Goal: Task Accomplishment & Management: Use online tool/utility

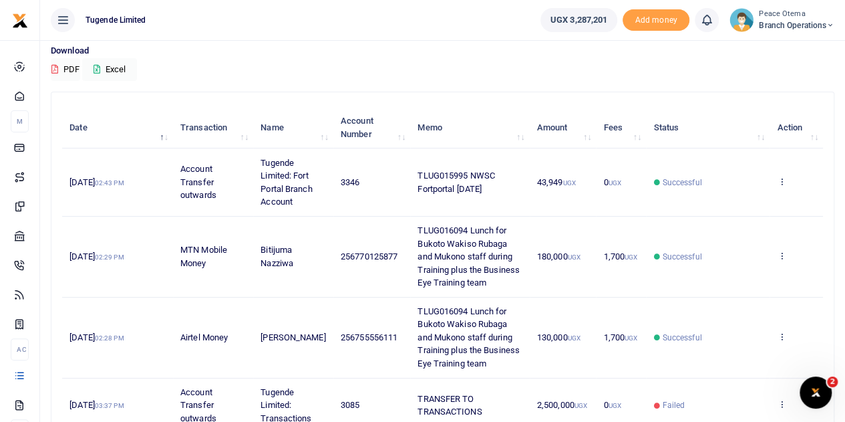
scroll to position [102, 0]
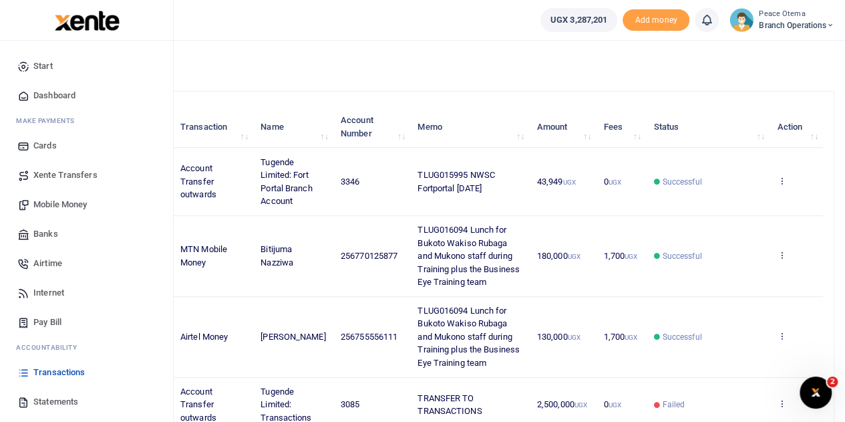
click at [56, 211] on span "Mobile Money" at bounding box center [59, 204] width 53 height 13
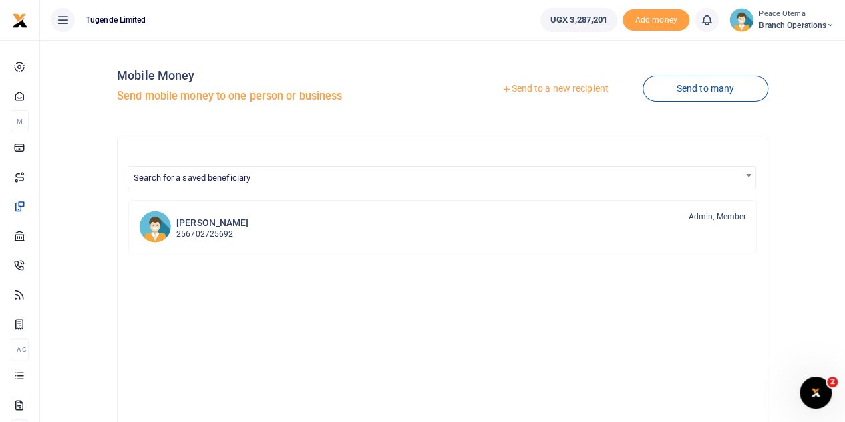
click at [503, 89] on icon at bounding box center [506, 88] width 9 height 9
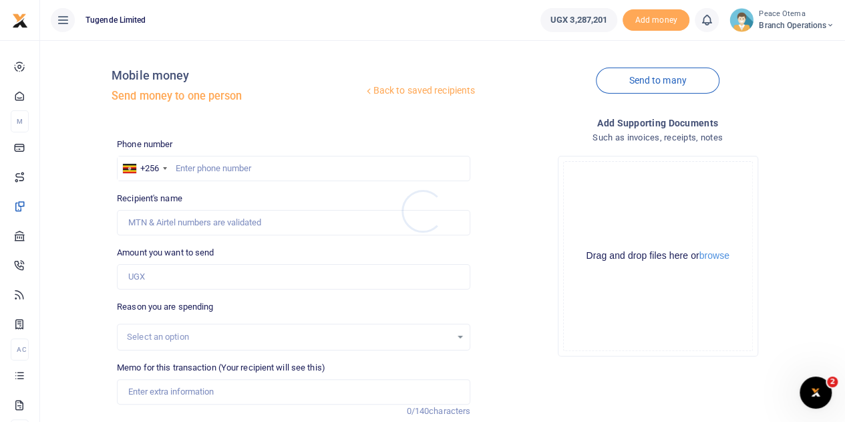
click at [207, 166] on div at bounding box center [422, 211] width 845 height 422
click at [207, 166] on input "text" at bounding box center [294, 168] width 354 height 25
type input "779912274"
type input "Badru Isabirye Ntende"
type input "779912274"
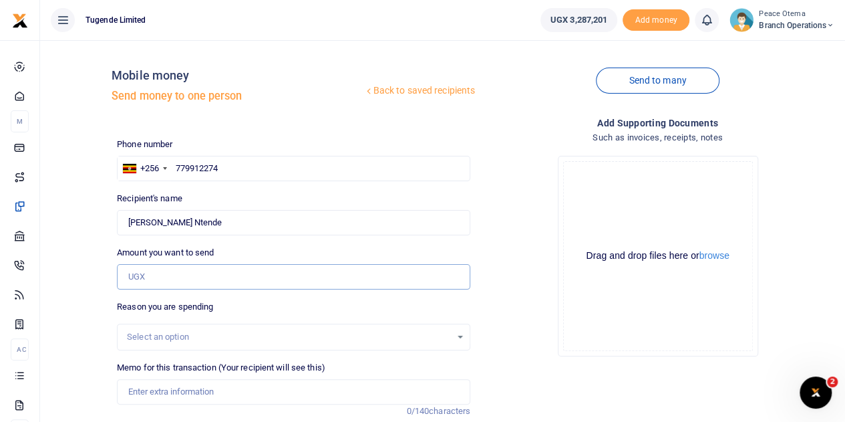
click at [166, 287] on input "Amount you want to send" at bounding box center [294, 276] width 354 height 25
type input "48,000"
click at [150, 390] on input "Memo for this transaction (Your recipient will see this)" at bounding box center [294, 391] width 354 height 25
click at [140, 393] on input "Memo for this transaction (Your recipient will see this)" at bounding box center [294, 391] width 354 height 25
paste input "TLUG-016015"
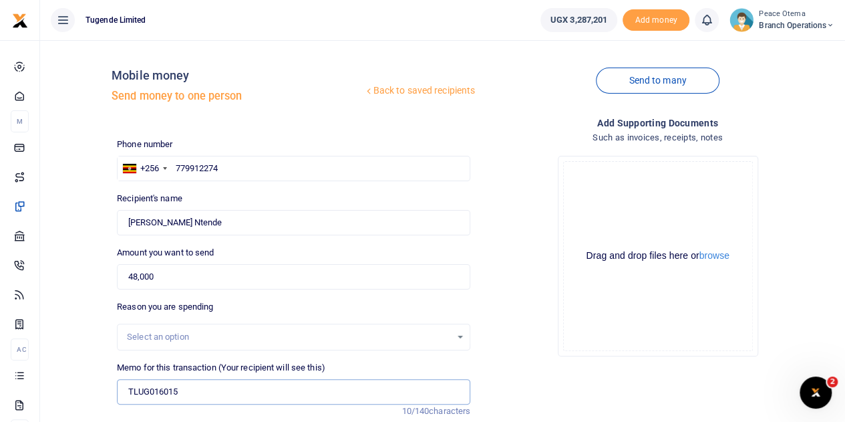
click at [200, 392] on input "TLUG016015" at bounding box center [294, 391] width 354 height 25
click at [192, 390] on input "TLUG016015" at bounding box center [294, 391] width 354 height 25
paste input "Bukoto Branch Expenses for client refund"
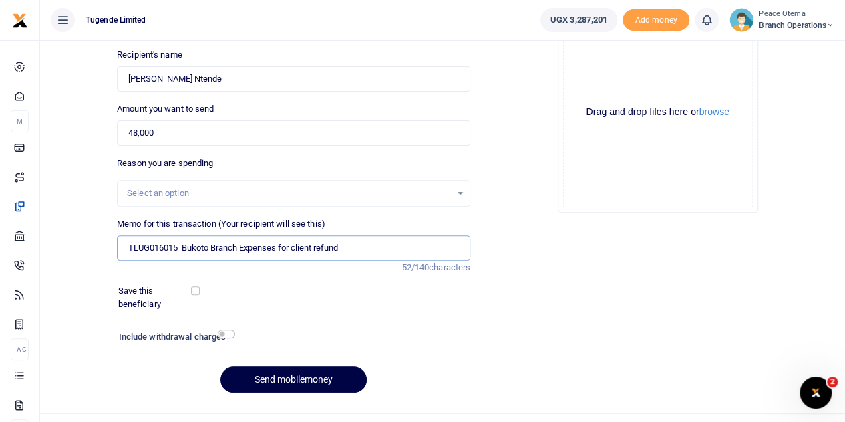
scroll to position [145, 0]
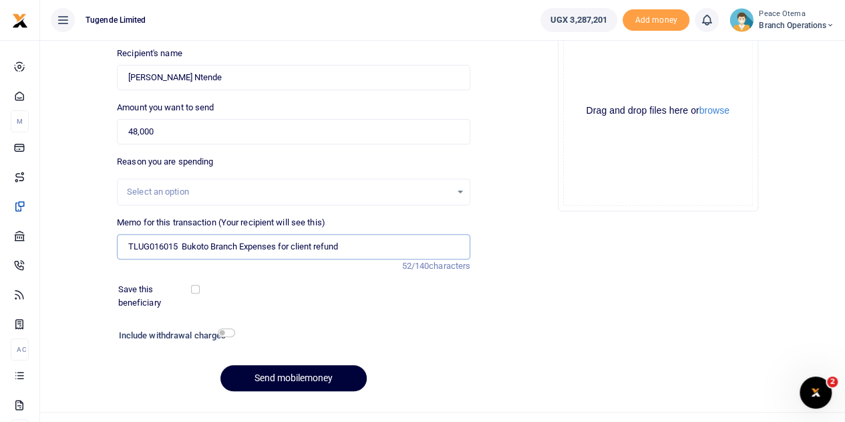
type input "TLUG016015 Bukoto Branch Expenses for client refund"
click at [275, 378] on button "Send mobilemoney" at bounding box center [294, 378] width 146 height 26
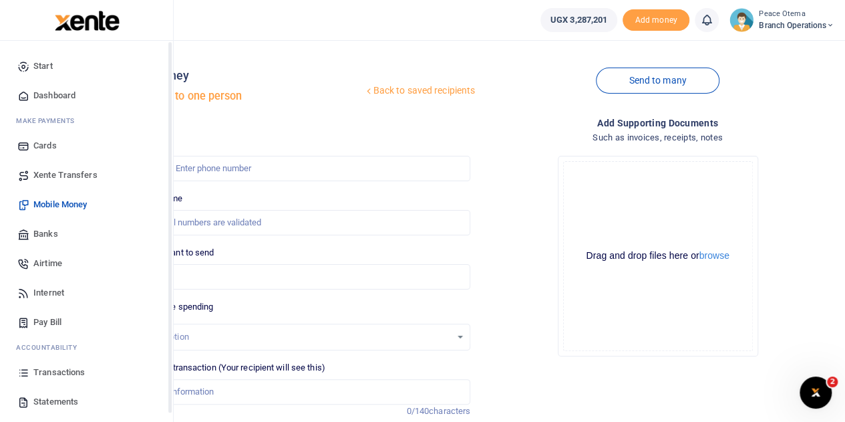
click at [61, 175] on span "Xente Transfers" at bounding box center [65, 174] width 64 height 13
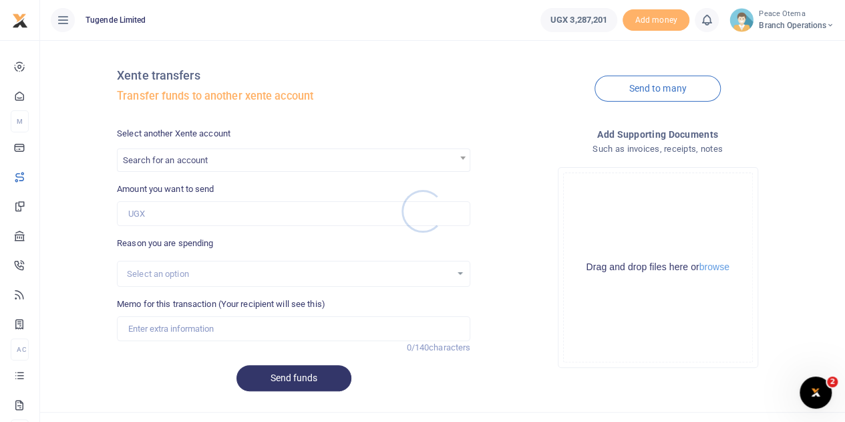
click at [185, 162] on div at bounding box center [422, 211] width 845 height 422
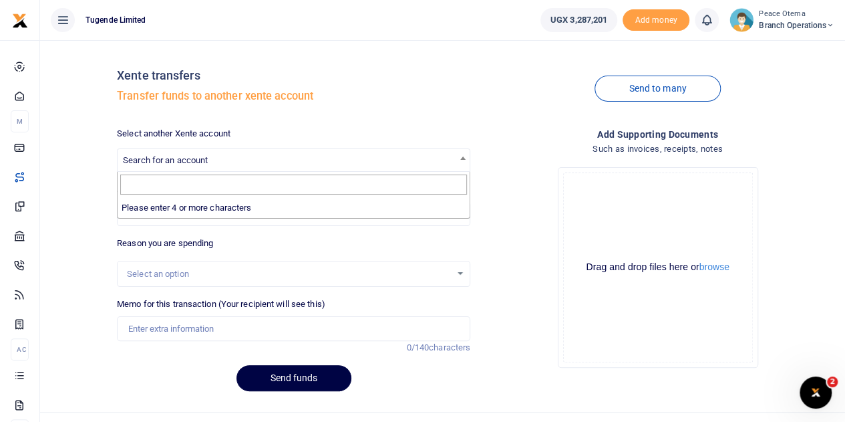
click at [185, 162] on span "Search for an account" at bounding box center [165, 160] width 85 height 10
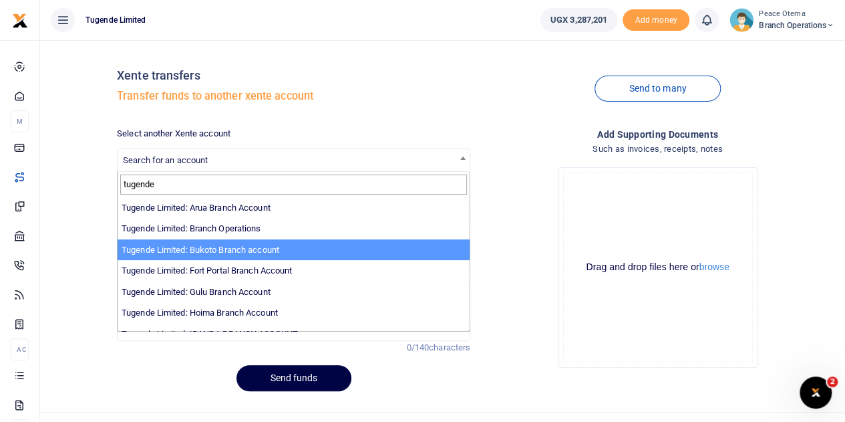
type input "tugende"
select select "3259"
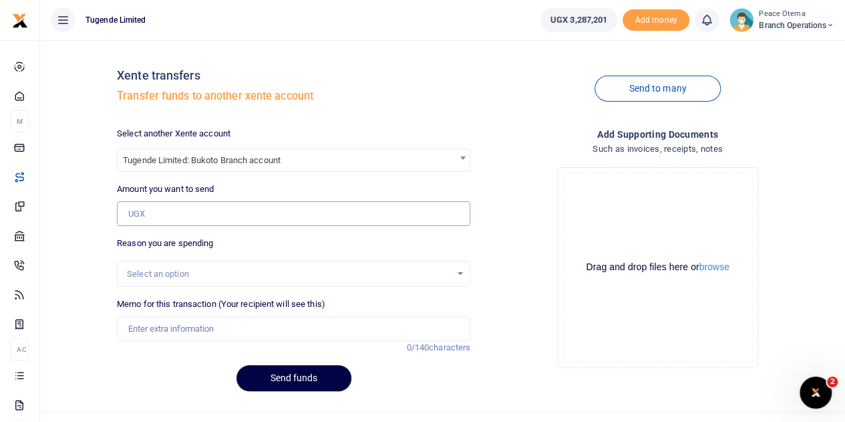
click at [159, 201] on input "Amount you want to send" at bounding box center [294, 213] width 354 height 25
click at [155, 209] on input "Amount you want to send" at bounding box center [294, 213] width 354 height 25
paste input "133,700.00"
type input "133,700"
click at [158, 329] on input "Memo for this transaction (Your recipient will see this)" at bounding box center [294, 328] width 354 height 25
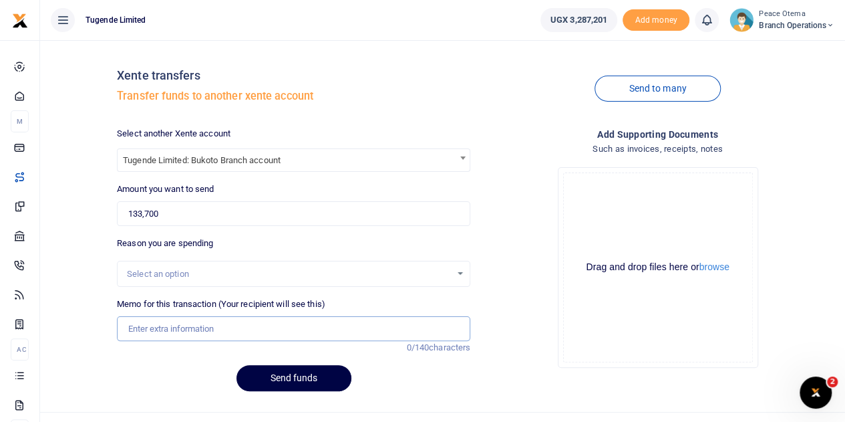
click at [142, 330] on input "Memo for this transaction (Your recipient will see this)" at bounding box center [294, 328] width 354 height 25
paste input "TLUG-016133"
click at [229, 332] on input "TLUG016133" at bounding box center [294, 328] width 354 height 25
click at [213, 325] on input "TLUG016133" at bounding box center [294, 328] width 354 height 25
paste input "Bukoto Branch Expenses for weekending 09/08/25 and 16/08/25"
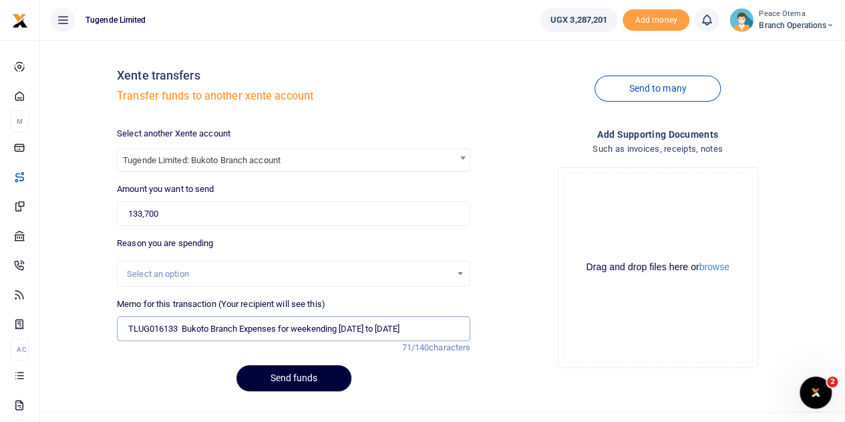
type input "TLUG016133 Bukoto Branch Expenses for weekending 09th to 16th Aug 2025"
click at [274, 379] on button "Send funds" at bounding box center [294, 378] width 115 height 26
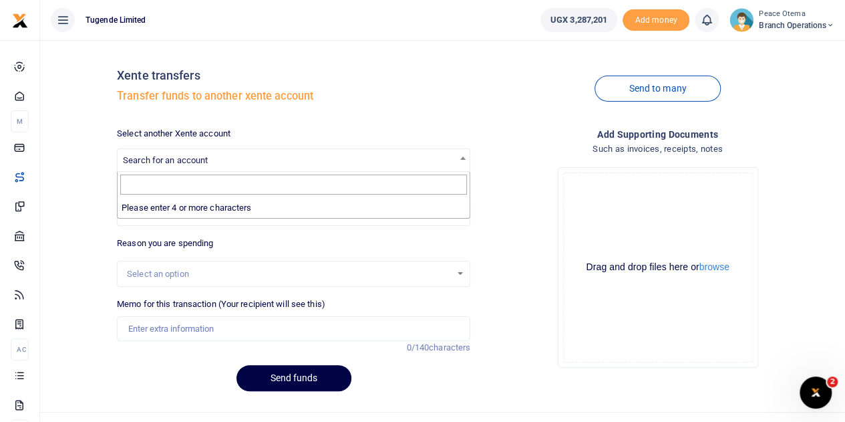
click at [217, 157] on span "Search for an account" at bounding box center [294, 159] width 352 height 21
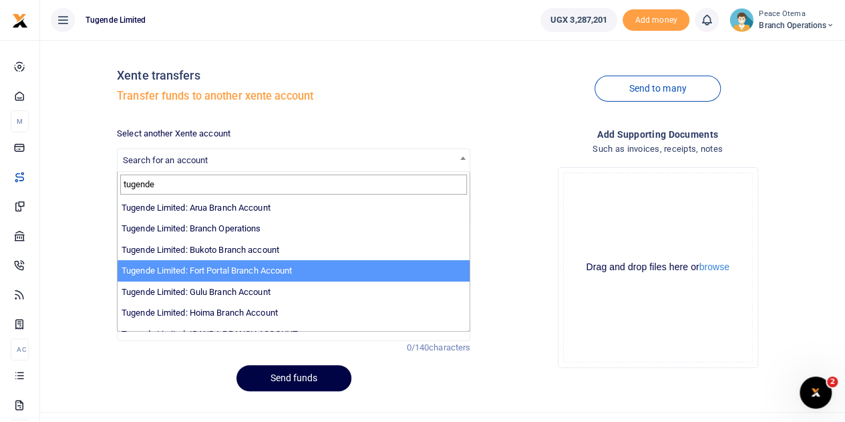
type input "tugende"
select select "3346"
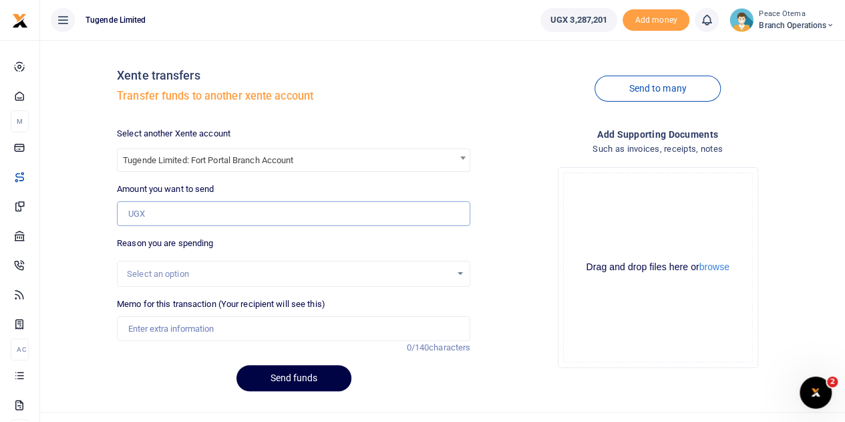
click at [167, 215] on input "Amount you want to send" at bounding box center [294, 213] width 354 height 25
paste input "217,000.00"
type input "217,000"
click at [163, 330] on input "Memo for this transaction (Your recipient will see this)" at bounding box center [294, 328] width 354 height 25
click at [157, 323] on input "Memo for this transaction (Your recipient will see this)" at bounding box center [294, 328] width 354 height 25
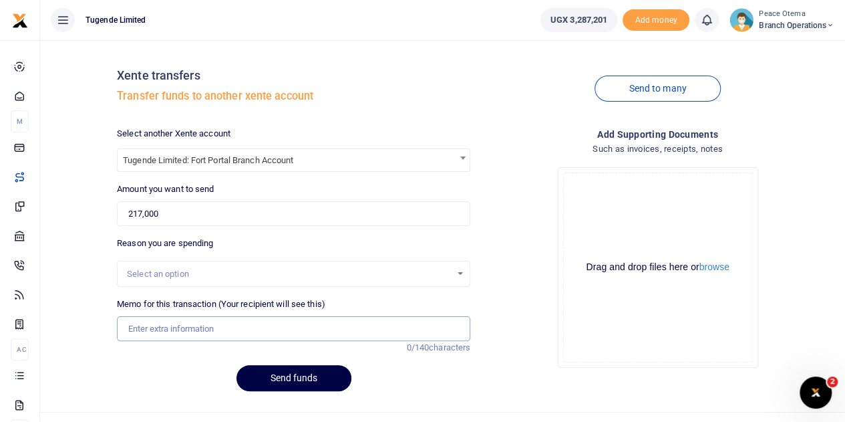
paste input "TLUG-016116"
click at [190, 337] on input "TLUG016116" at bounding box center [294, 328] width 354 height 25
click at [194, 330] on input "TLUG016116" at bounding box center [294, 328] width 354 height 25
paste input "Fort portal branch expenses for week ending 17th/08/2025"
type input "TLUG016116 Fort portal branch expenses for week ending 17th Aug 2025"
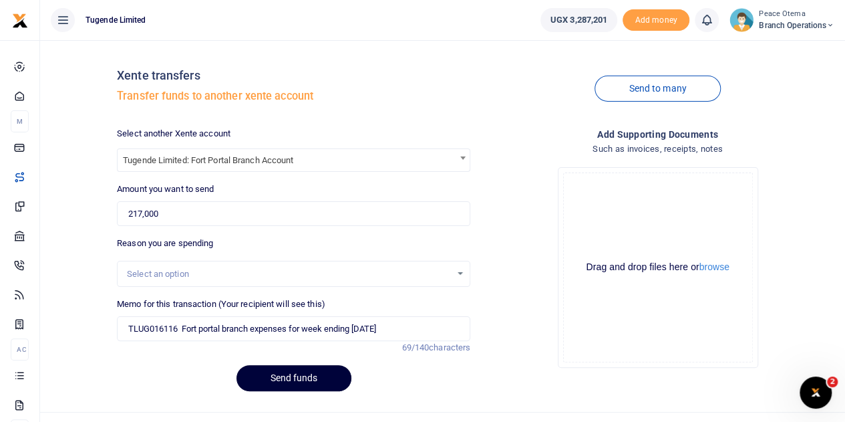
click at [285, 380] on button "Send funds" at bounding box center [294, 378] width 115 height 26
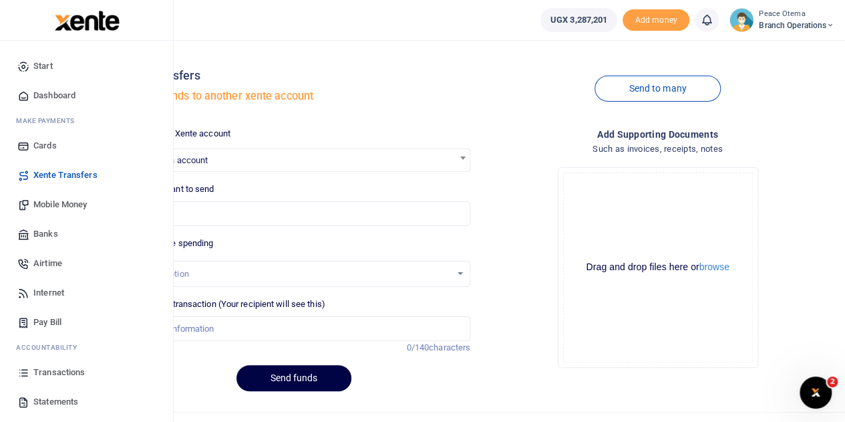
click at [55, 200] on span "Mobile Money" at bounding box center [59, 204] width 53 height 13
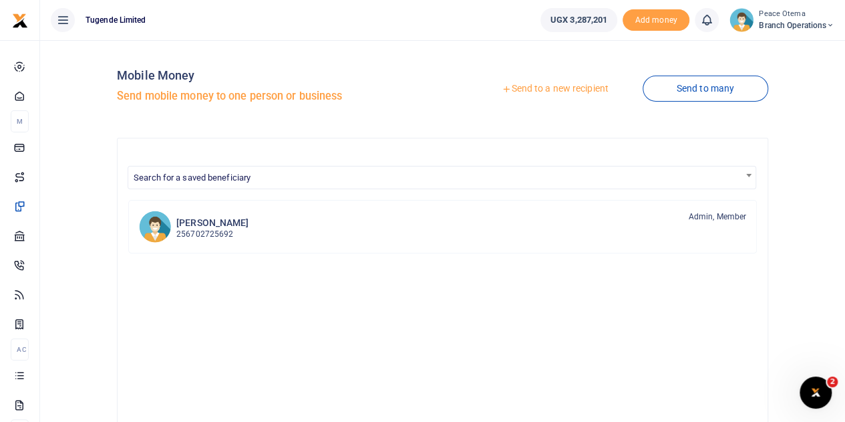
click at [502, 90] on icon at bounding box center [506, 88] width 9 height 9
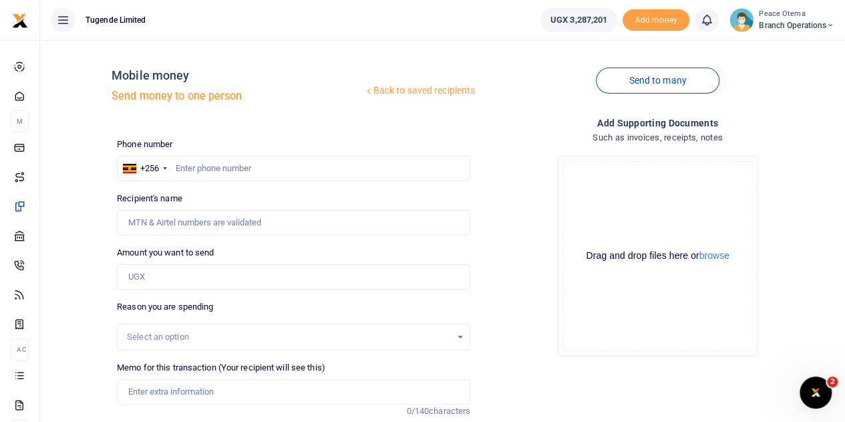
click at [182, 165] on div at bounding box center [422, 211] width 845 height 422
click at [182, 165] on input "text" at bounding box center [294, 168] width 354 height 25
type input "703965124"
click at [156, 278] on input "Amount you want to send" at bounding box center [294, 276] width 354 height 25
type input "[PERSON_NAME]"
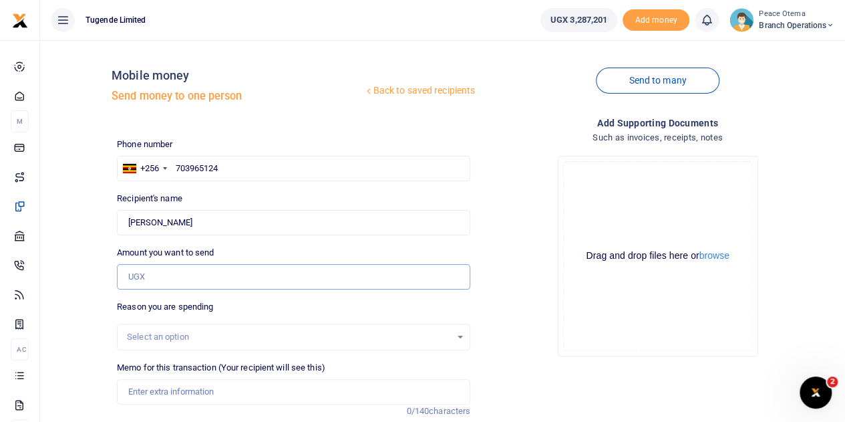
click at [145, 281] on input "Amount you want to send" at bounding box center [294, 276] width 354 height 25
paste input "255,000.00"
type input "255,000"
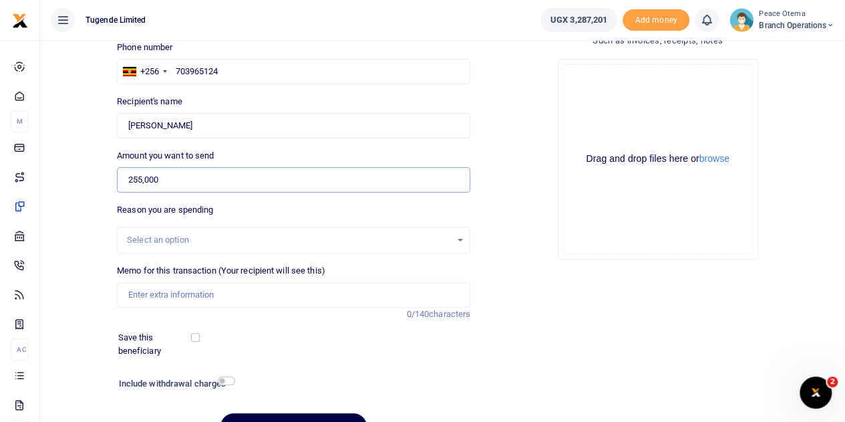
scroll to position [98, 0]
click at [140, 295] on input "Memo for this transaction (Your recipient will see this)" at bounding box center [294, 293] width 354 height 25
paste input "TLUG-016141"
click at [226, 293] on input "TLUG016141" at bounding box center [294, 293] width 354 height 25
click at [189, 291] on input "TLUG016141" at bounding box center [294, 293] width 354 height 25
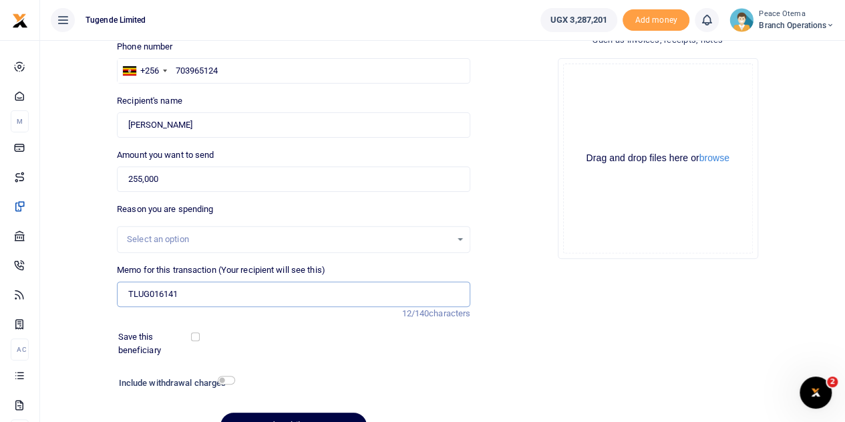
paste input "HQ Expense [DATE] to [DATE]."
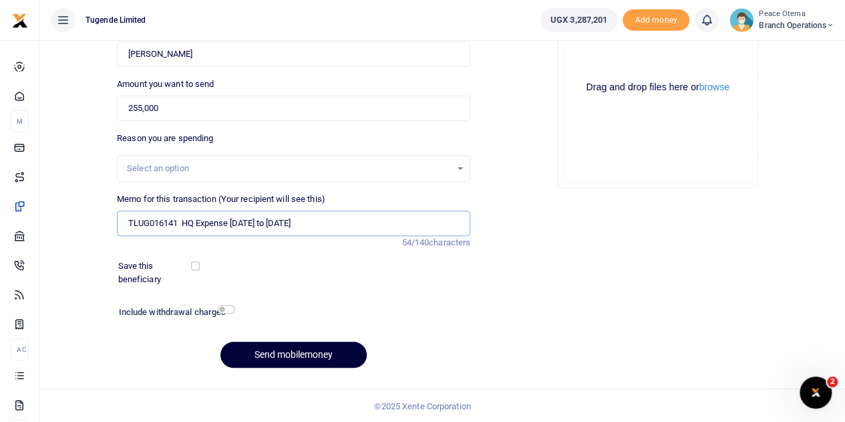
type input "TLUG016141 HQ Expense [DATE] to [DATE]"
click at [274, 350] on button "Send mobilemoney" at bounding box center [294, 355] width 146 height 26
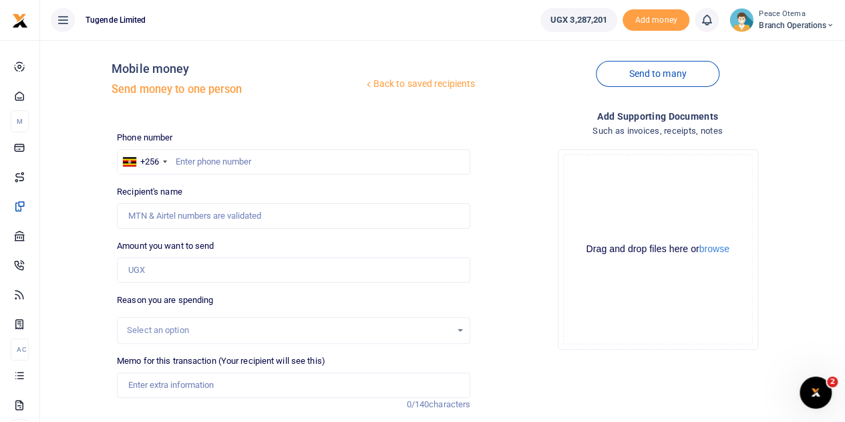
scroll to position [3, 0]
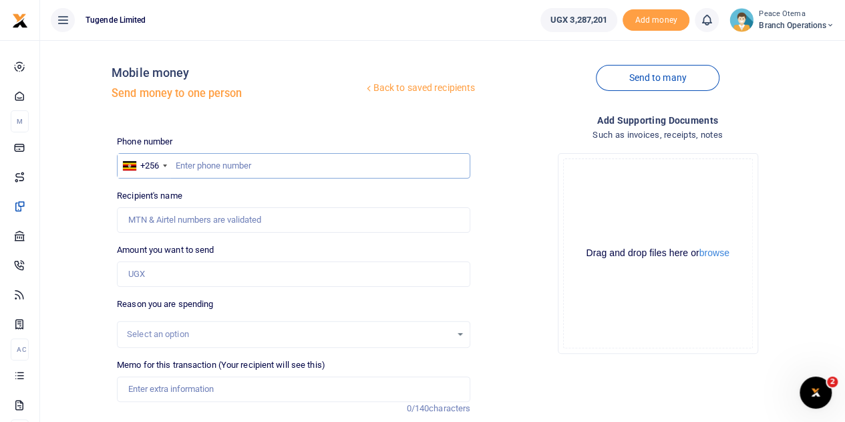
click at [195, 164] on input "text" at bounding box center [294, 165] width 354 height 25
paste input "789893062"
type input "789893062"
type input "[PERSON_NAME]"
type input "789893062"
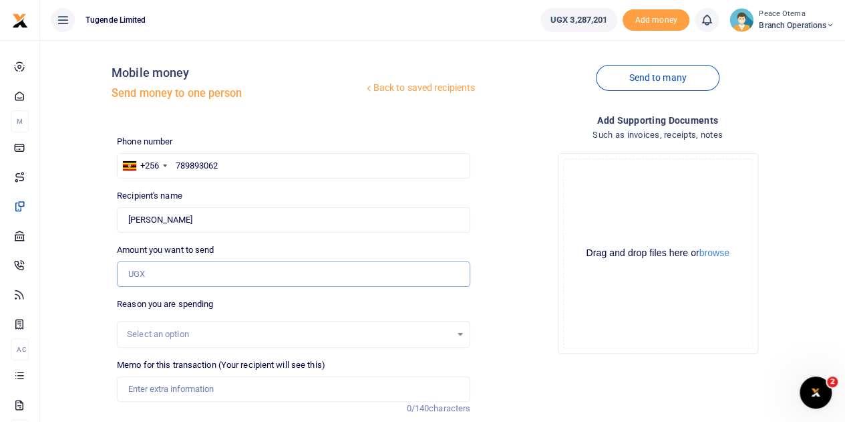
click at [154, 283] on input "Amount you want to send" at bounding box center [294, 273] width 354 height 25
type input "60,000"
click at [152, 387] on input "Memo for this transaction (Your recipient will see this)" at bounding box center [294, 388] width 354 height 25
click at [148, 392] on input "Memo for this transaction (Your recipient will see this)" at bounding box center [294, 388] width 354 height 25
paste input "TLUG-016128"
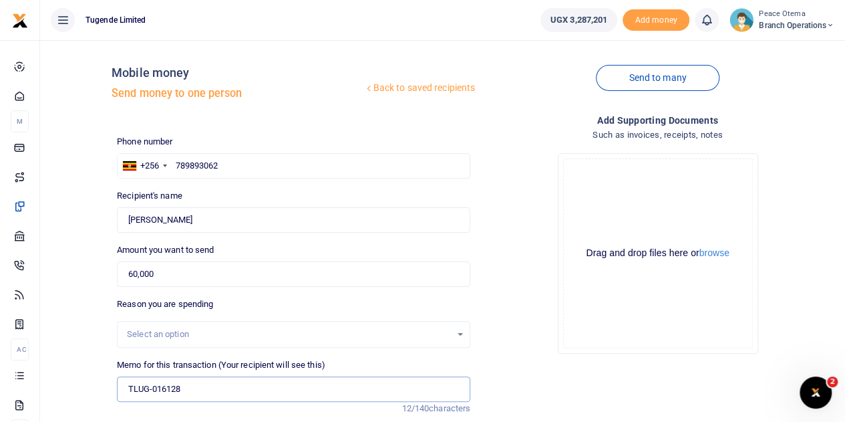
scroll to position [168, 0]
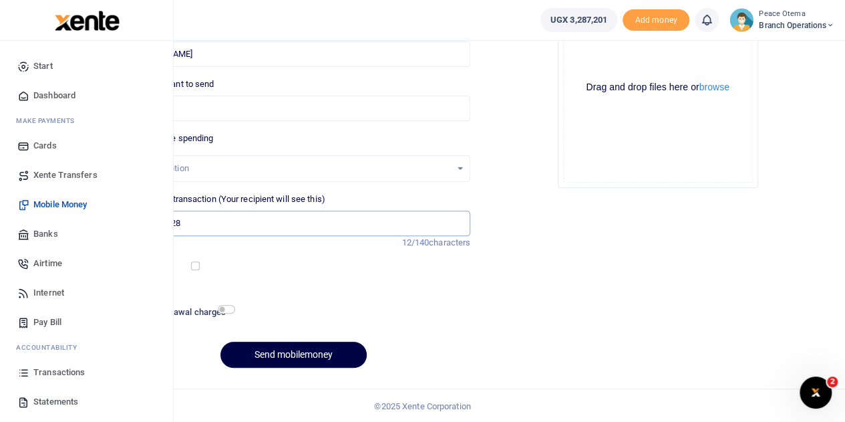
type input "TLUG-016128"
click at [47, 258] on span "Airtime" at bounding box center [47, 263] width 29 height 13
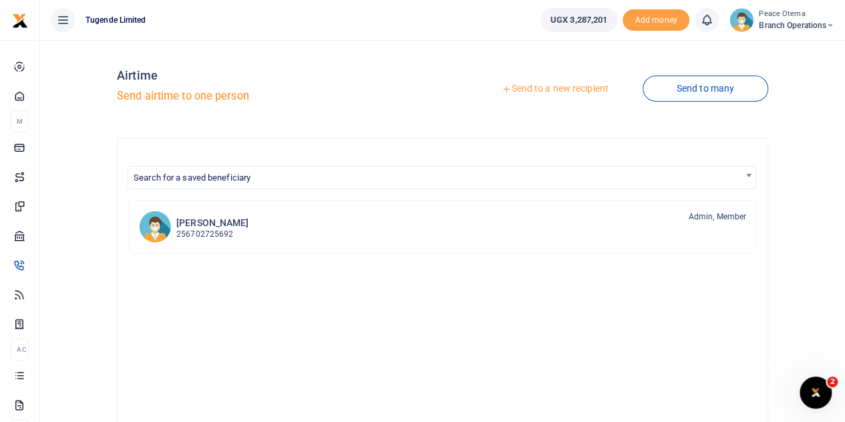
click at [502, 90] on icon at bounding box center [506, 88] width 9 height 9
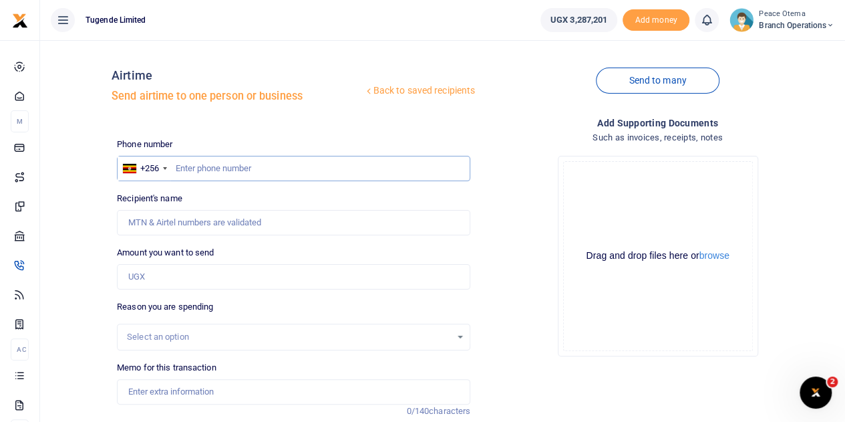
click at [207, 162] on input "text" at bounding box center [294, 168] width 354 height 25
paste input "789893062"
type input "789893062"
click at [152, 279] on input "Amount you want to send" at bounding box center [294, 276] width 354 height 25
type input "Jacob Oketcho"
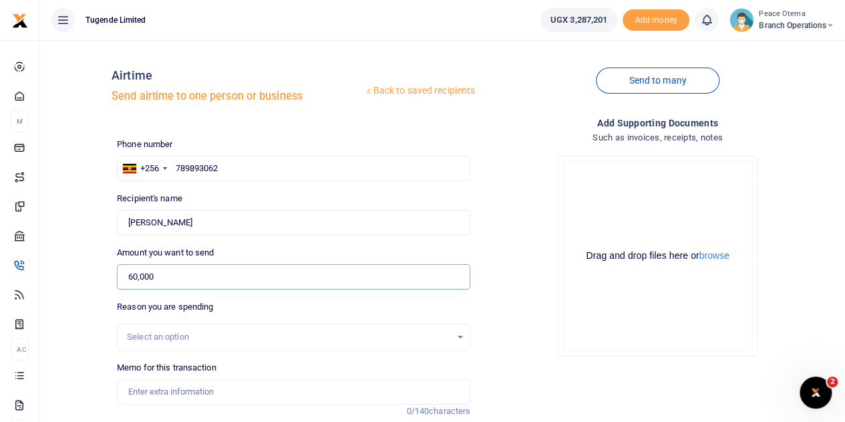
type input "60,000"
click at [164, 395] on input "Memo for this transaction" at bounding box center [294, 391] width 354 height 25
click at [136, 396] on input "Memo for this transaction" at bounding box center [294, 391] width 354 height 25
paste input "TLUG-016128"
click at [184, 393] on input "TLUG016128" at bounding box center [294, 391] width 354 height 25
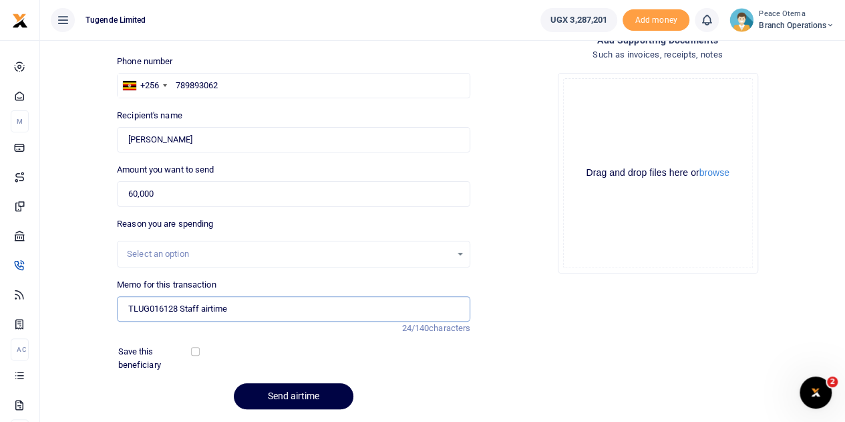
scroll to position [125, 0]
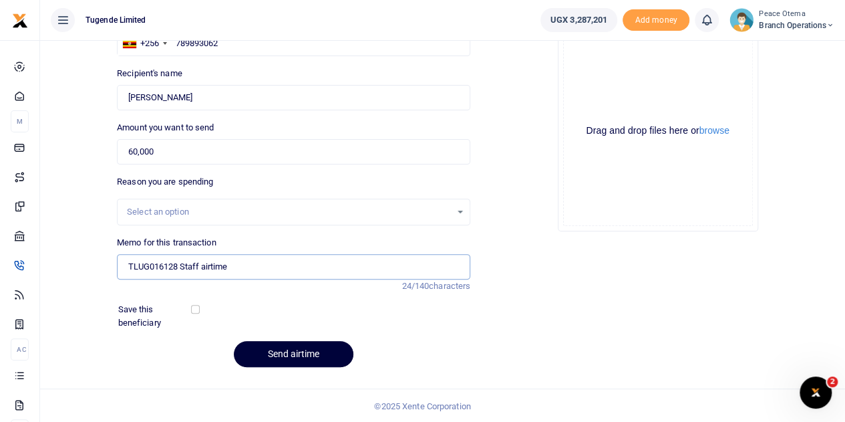
type input "TLUG016128 Staff airtime"
click at [289, 351] on button "Send airtime" at bounding box center [294, 354] width 120 height 26
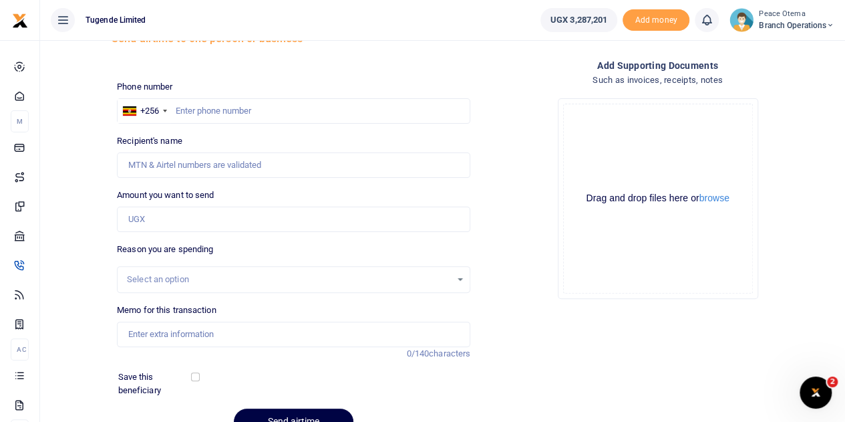
scroll to position [57, 0]
click at [182, 111] on input "text" at bounding box center [294, 111] width 354 height 25
paste input "755016200"
type input "755016200"
click at [144, 225] on input "Amount you want to send" at bounding box center [294, 219] width 354 height 25
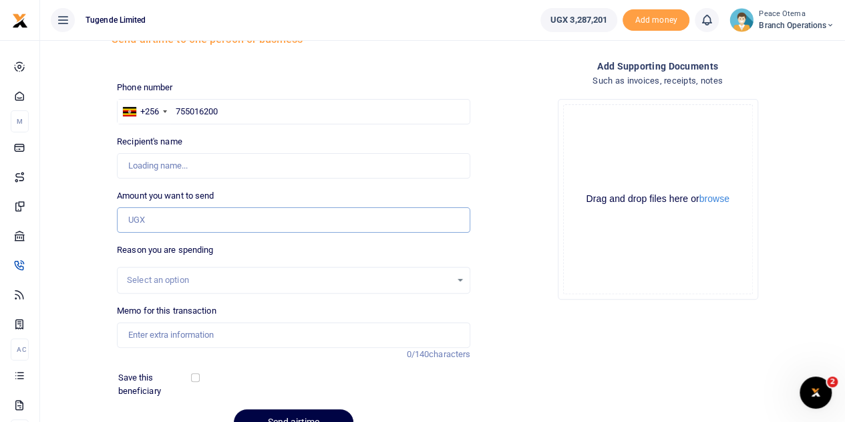
type input "5"
type input "Philius Basisa"
type input "50,000"
click at [151, 342] on input "Memo for this transaction" at bounding box center [294, 334] width 354 height 25
click at [136, 338] on input "Memo for this transaction" at bounding box center [294, 334] width 354 height 25
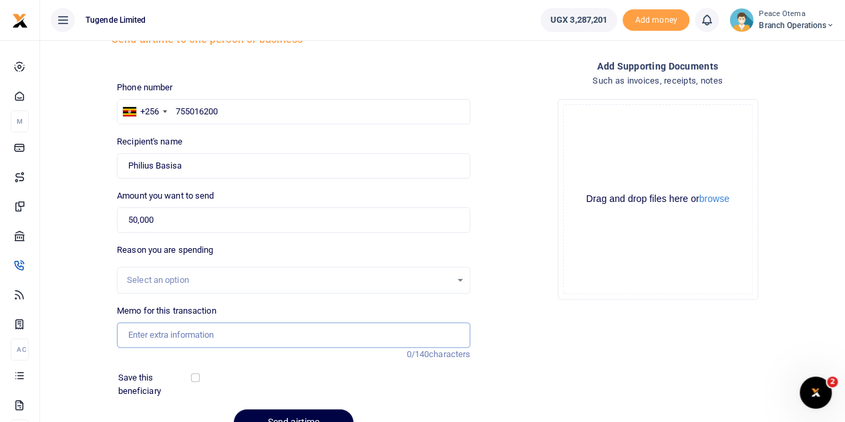
paste input "TLUG-016128"
click at [200, 341] on input "TLUG016128" at bounding box center [294, 334] width 354 height 25
type input "TLUG016128 Staff airtime"
click at [282, 415] on button "Send airtime" at bounding box center [294, 422] width 120 height 26
click at [219, 108] on input "text" at bounding box center [294, 111] width 354 height 25
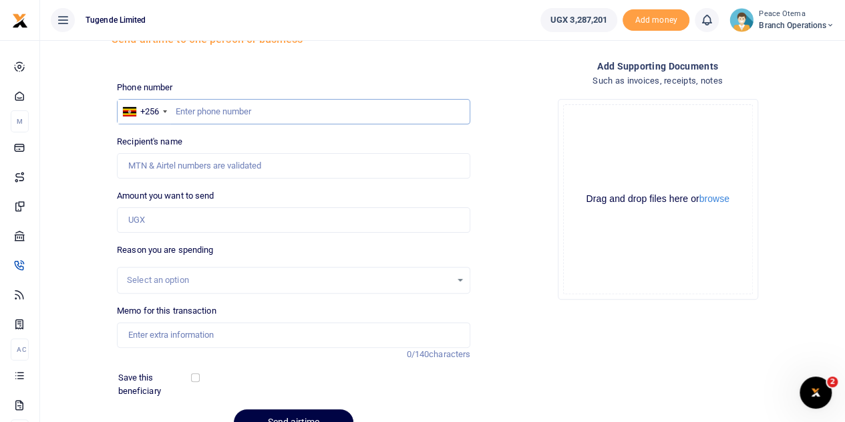
paste input "770946954"
type input "770946954"
type input "Philius Basisa"
click at [140, 225] on input "Amount you want to send" at bounding box center [294, 219] width 354 height 25
type input "30,000"
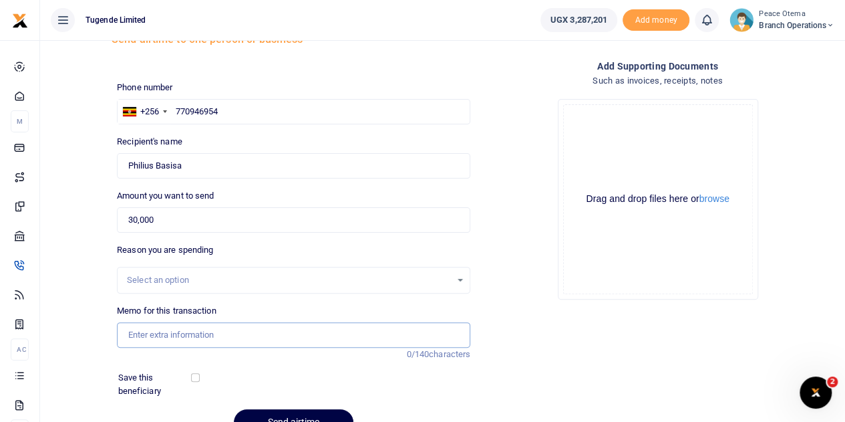
click at [139, 332] on input "Memo for this transaction" at bounding box center [294, 334] width 354 height 25
click at [138, 333] on input "Memo for this transaction" at bounding box center [294, 334] width 354 height 25
paste input "TLUG-016128"
click at [203, 334] on input "TLUG016128" at bounding box center [294, 334] width 354 height 25
type input "TLUG016128 Staff airtime"
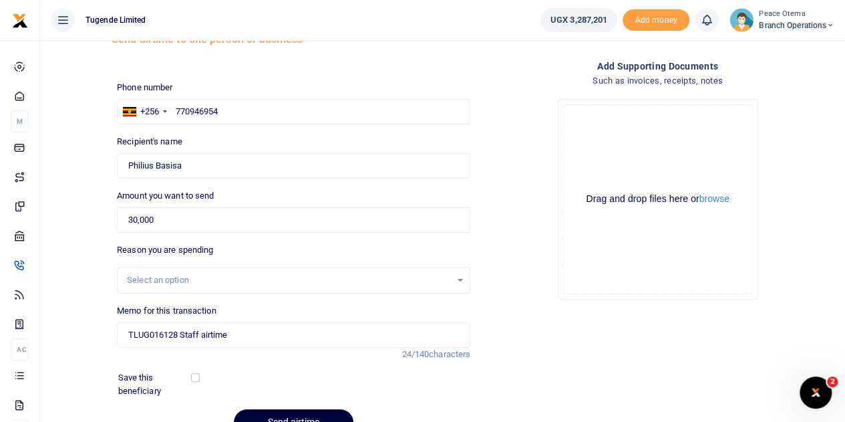
click at [258, 414] on button "Send airtime" at bounding box center [294, 422] width 120 height 26
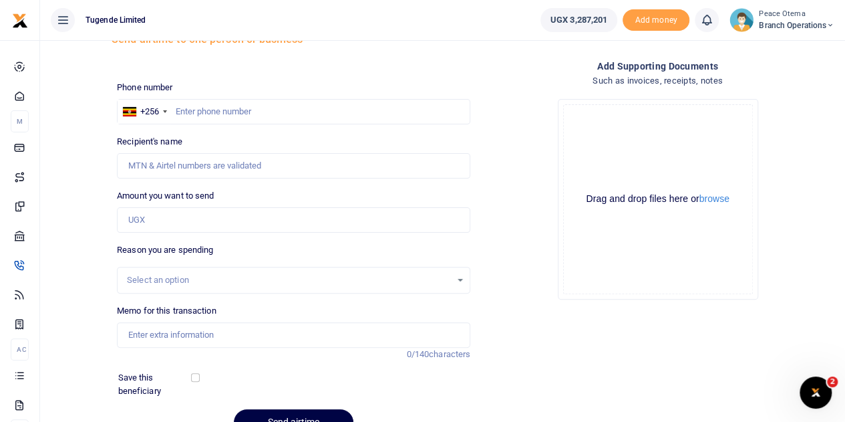
scroll to position [57, 0]
click at [205, 108] on input "text" at bounding box center [294, 111] width 354 height 25
paste input "784116409"
type input "784116409"
click at [147, 223] on input "Amount you want to send" at bounding box center [294, 219] width 354 height 25
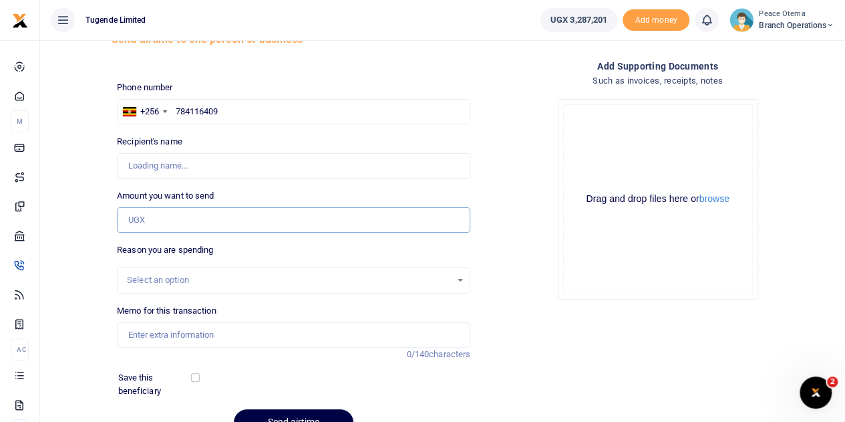
type input "Joram Bwayo Isaac"
type input "80,000"
click at [154, 344] on input "Memo for this transaction" at bounding box center [294, 334] width 354 height 25
paste input "TLUG-016128"
click at [228, 333] on input "TLUG016128" at bounding box center [294, 334] width 354 height 25
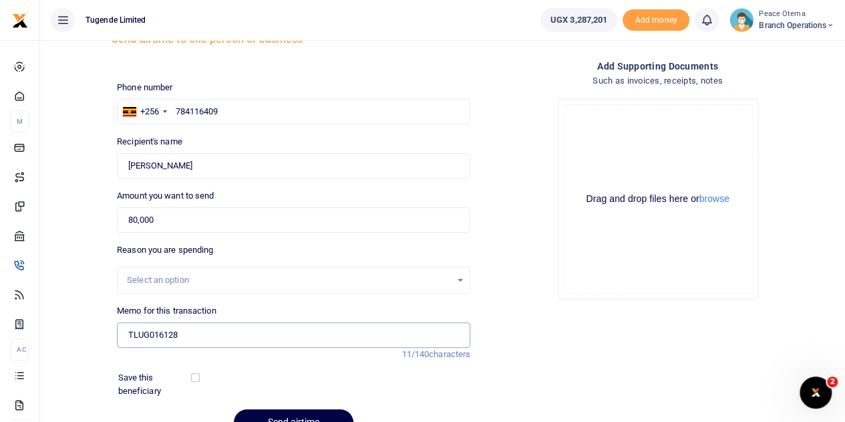
type input "TLUG016128 Staff airtime"
click at [269, 412] on button "Send airtime" at bounding box center [294, 422] width 120 height 26
click at [234, 114] on input "text" at bounding box center [294, 111] width 354 height 25
paste input "771821930"
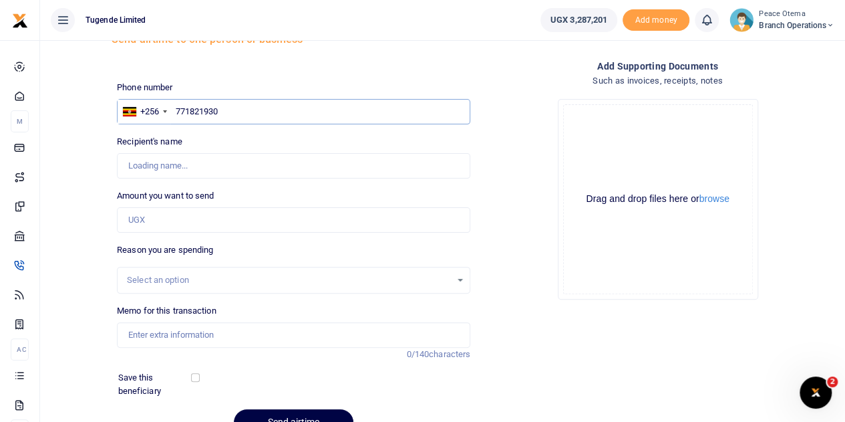
type input "771821930"
click at [160, 215] on input "Amount you want to send" at bounding box center [294, 219] width 354 height 25
type input "Moses Murekure"
type input "80,000"
click at [164, 336] on input "Memo for this transaction" at bounding box center [294, 334] width 354 height 25
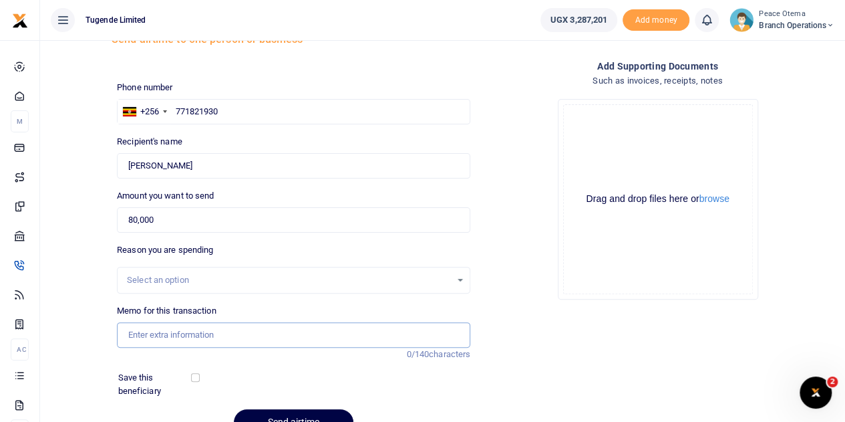
click at [148, 330] on input "Memo for this transaction" at bounding box center [294, 334] width 354 height 25
paste input "TLUG-016128"
click at [208, 338] on input "TLUG016128" at bounding box center [294, 334] width 354 height 25
type input "TLUG016128 Staff airtime"
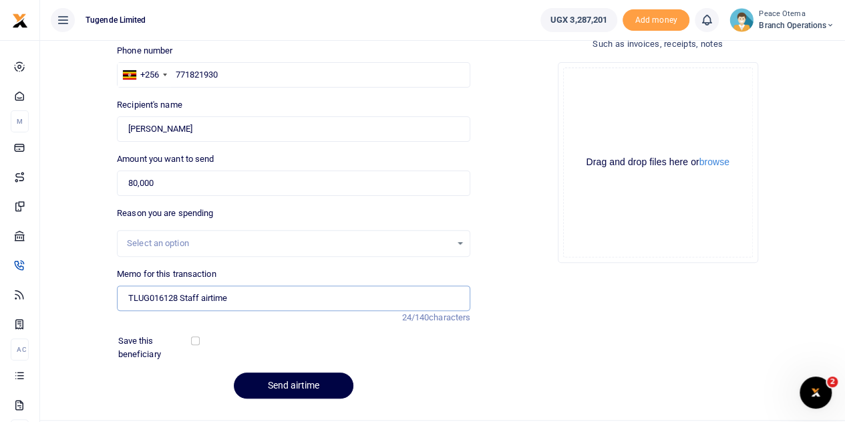
scroll to position [125, 0]
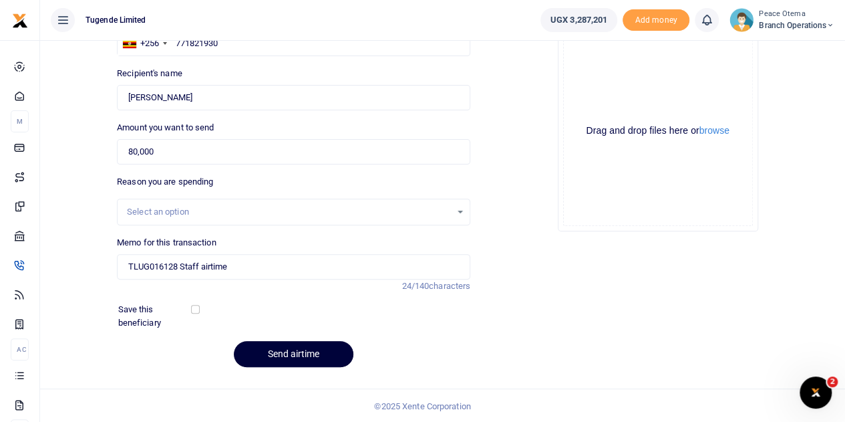
click at [287, 354] on button "Send airtime" at bounding box center [294, 354] width 120 height 26
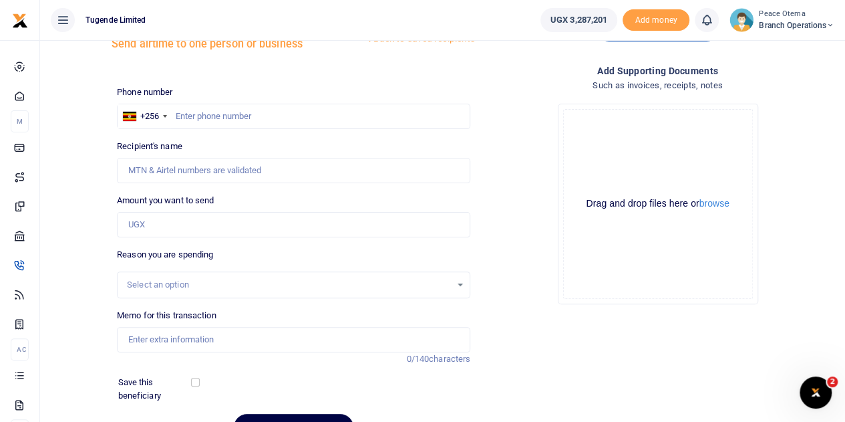
scroll to position [51, 0]
click at [186, 112] on input "text" at bounding box center [294, 116] width 354 height 25
paste input "760830816"
type input "760830816"
type input "[PERSON_NAME]"
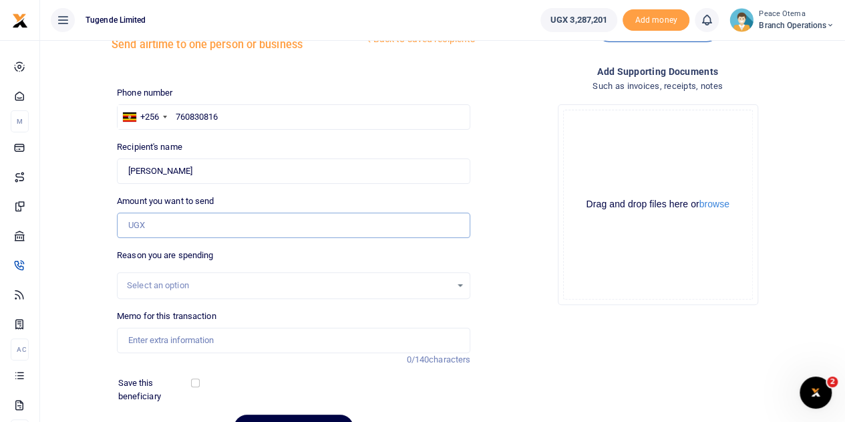
click at [166, 224] on input "Amount you want to send" at bounding box center [294, 225] width 354 height 25
type input "80,000"
click at [163, 342] on input "Memo for this transaction" at bounding box center [294, 339] width 354 height 25
click at [137, 340] on input "Memo for this transaction" at bounding box center [294, 339] width 354 height 25
paste input "TLUG-016128"
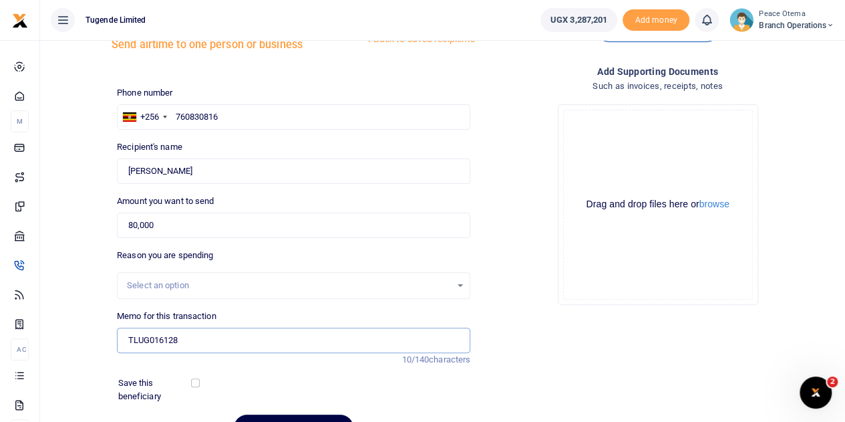
click at [207, 342] on input "TLUG016128" at bounding box center [294, 339] width 354 height 25
type input "TLUG016128 Staff airtime"
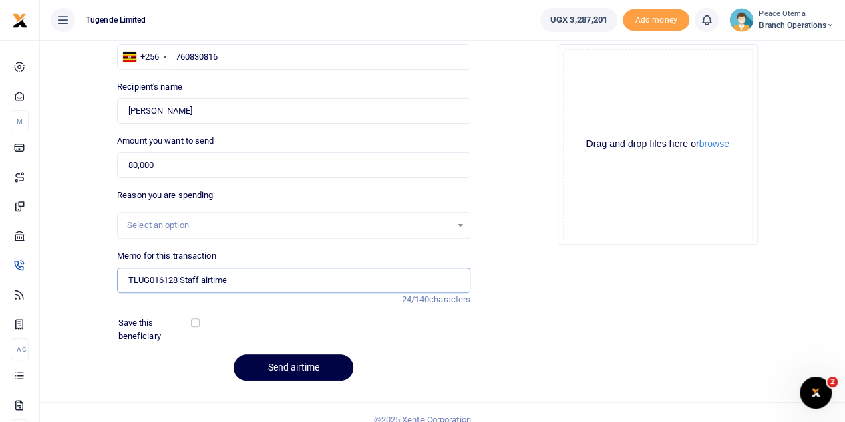
scroll to position [125, 0]
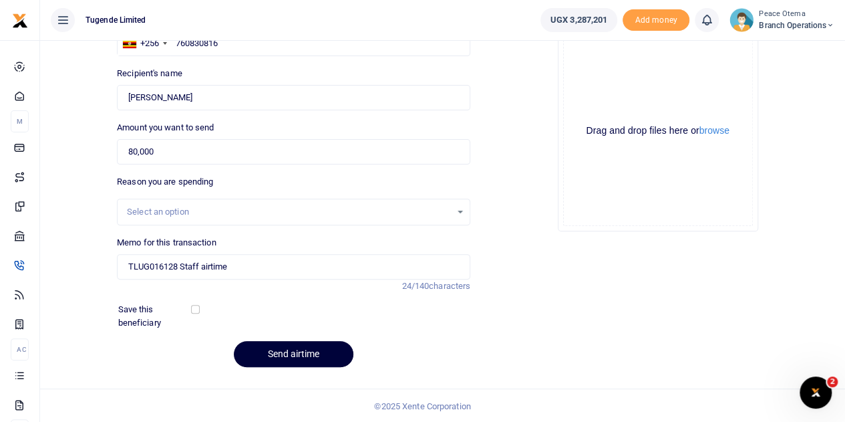
click at [278, 360] on button "Send airtime" at bounding box center [294, 354] width 120 height 26
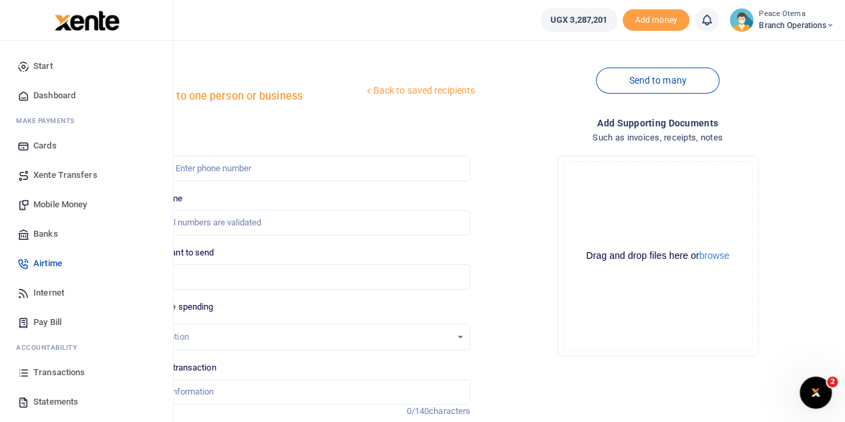
click at [52, 175] on span "Xente Transfers" at bounding box center [65, 174] width 64 height 13
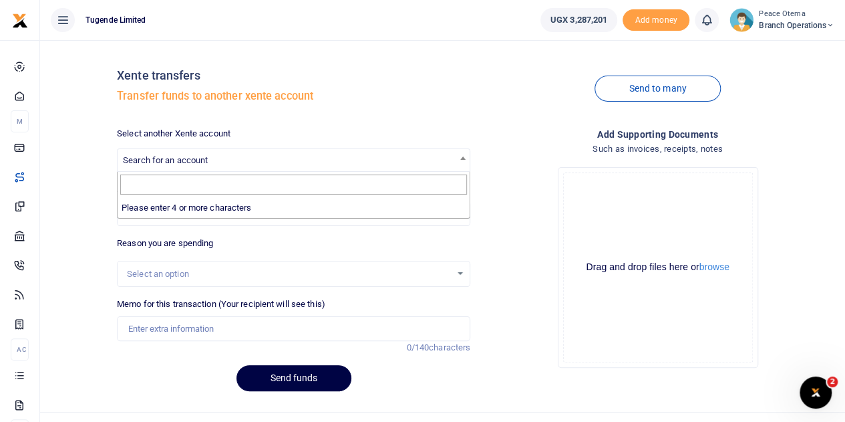
click at [180, 164] on span "Search for an account" at bounding box center [165, 160] width 85 height 10
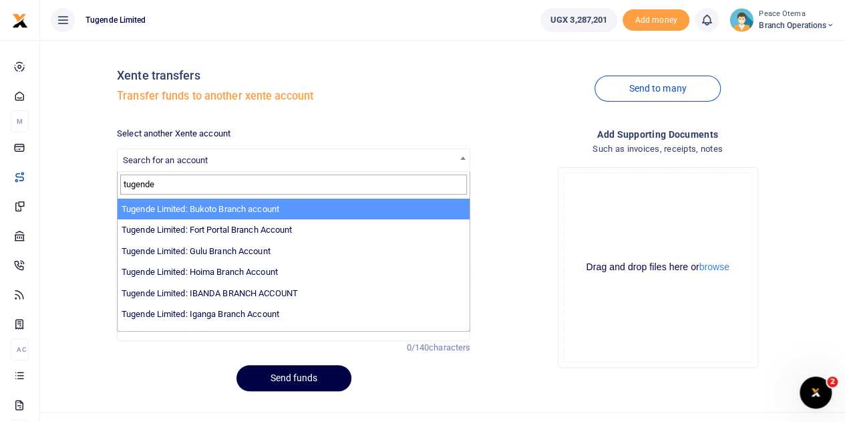
scroll to position [56, 0]
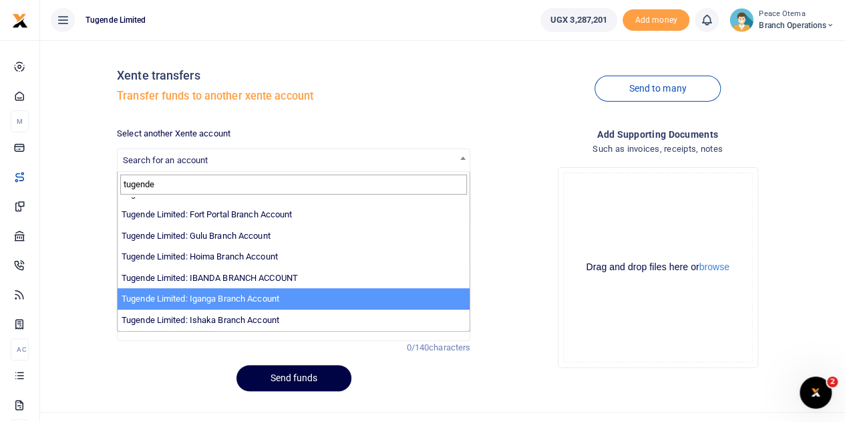
type input "tugende"
select select "3379"
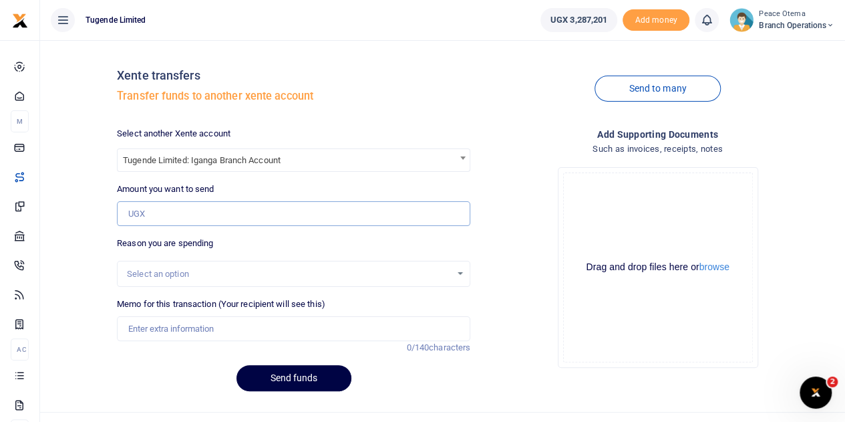
click at [159, 215] on input "Amount you want to send" at bounding box center [294, 213] width 354 height 25
click at [176, 216] on input "Amount you want to send" at bounding box center [294, 213] width 354 height 25
paste input "300,000.00"
type input "300,000"
click at [187, 334] on input "Memo for this transaction (Your recipient will see this)" at bounding box center [294, 328] width 354 height 25
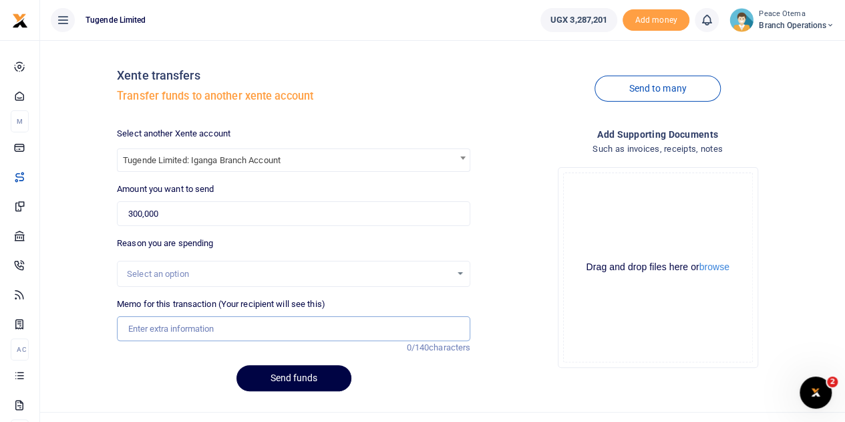
click at [138, 324] on input "Memo for this transaction (Your recipient will see this)" at bounding box center [294, 328] width 354 height 25
paste input "TLUG-016107"
click at [180, 327] on input "TLUG016107" at bounding box center [294, 328] width 354 height 25
click at [211, 325] on input "TLUG016107 and" at bounding box center [294, 328] width 354 height 25
paste input "TLUG-016034"
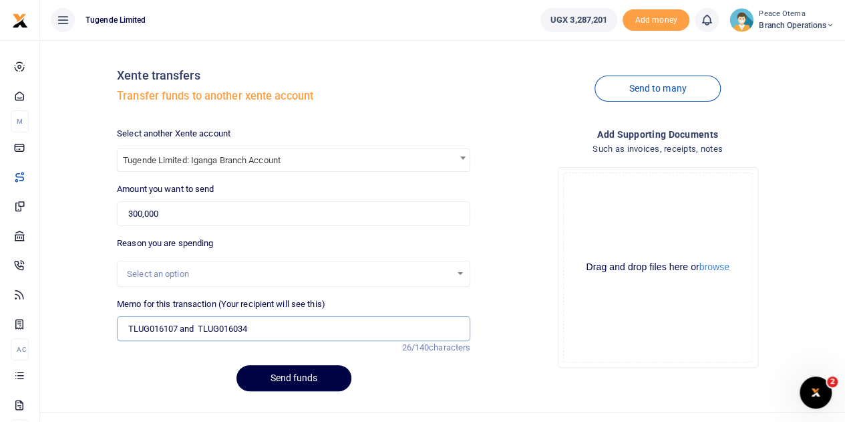
click at [281, 330] on input "TLUG016107 and TLUG016034" at bounding box center [294, 328] width 354 height 25
type input "TLUG016107 and TLUG016034 Iganga branch expenses for week ending 9th and 16th A…"
click at [305, 377] on button "Send funds" at bounding box center [294, 378] width 115 height 26
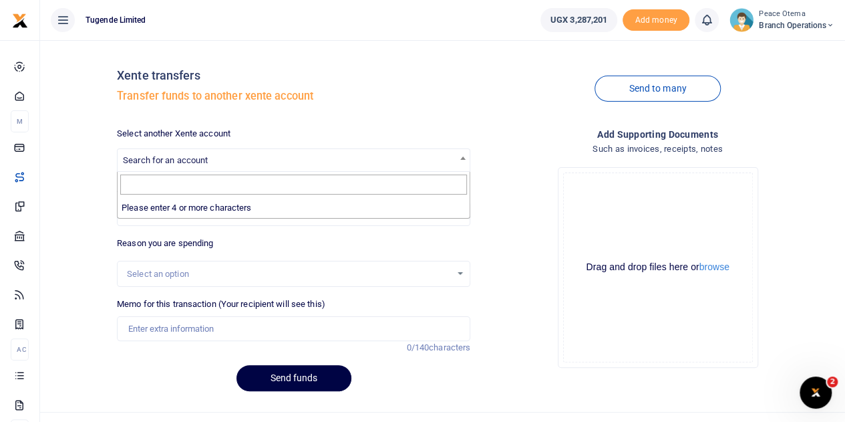
click at [161, 164] on span "Search for an account" at bounding box center [165, 160] width 85 height 10
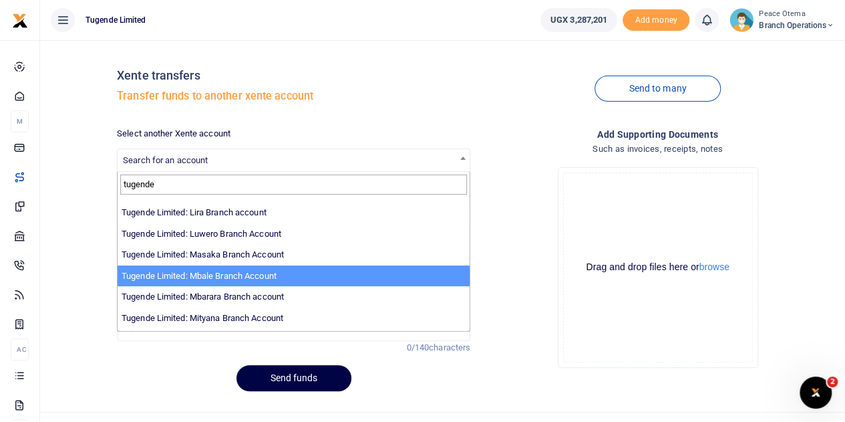
scroll to position [301, 0]
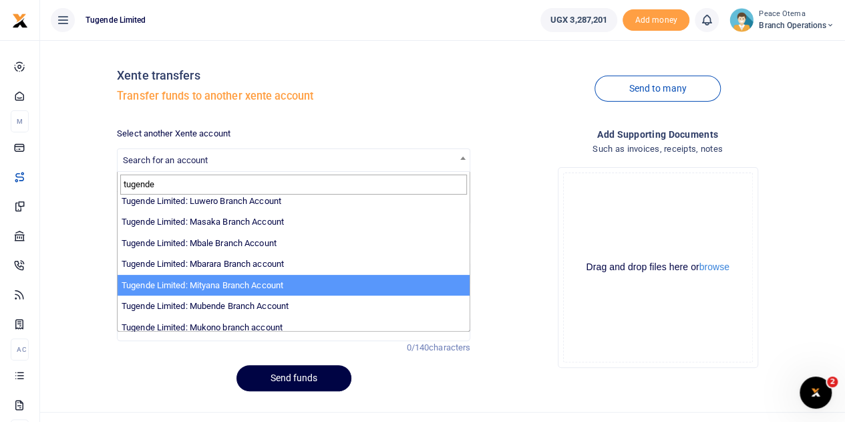
type input "tugende"
select select "3350"
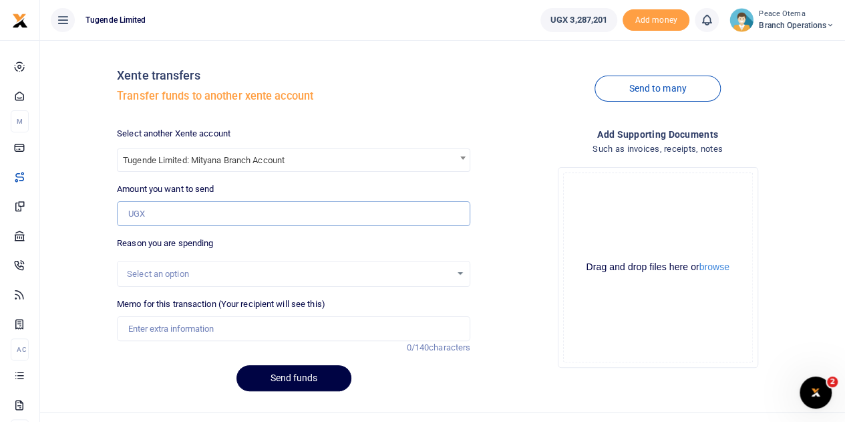
click at [151, 217] on input "Amount you want to send" at bounding box center [294, 213] width 354 height 25
paste input "200,000.00"
type input "200,000"
click at [152, 321] on input "Memo for this transaction (Your recipient will see this)" at bounding box center [294, 328] width 354 height 25
click at [140, 329] on input "Memo for this transaction (Your recipient will see this)" at bounding box center [294, 328] width 354 height 25
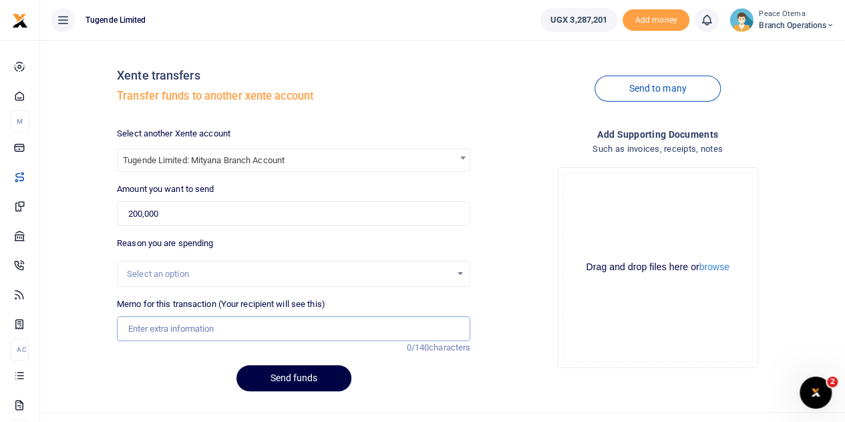
paste input "TLUG-016108"
click at [206, 335] on input "TLUG016108" at bounding box center [294, 328] width 354 height 25
type input "TLUG016108 Mityana office internet"
click at [294, 378] on button "Send funds" at bounding box center [294, 378] width 115 height 26
click at [178, 164] on div at bounding box center [422, 211] width 845 height 422
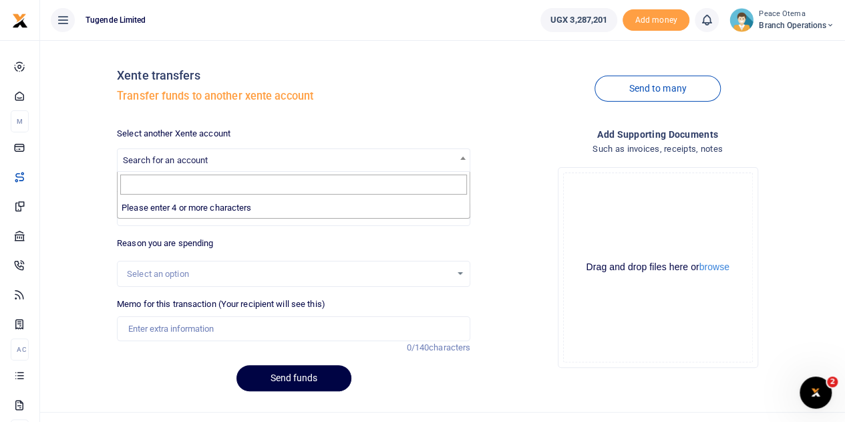
click at [178, 164] on span "Search for an account" at bounding box center [165, 160] width 85 height 10
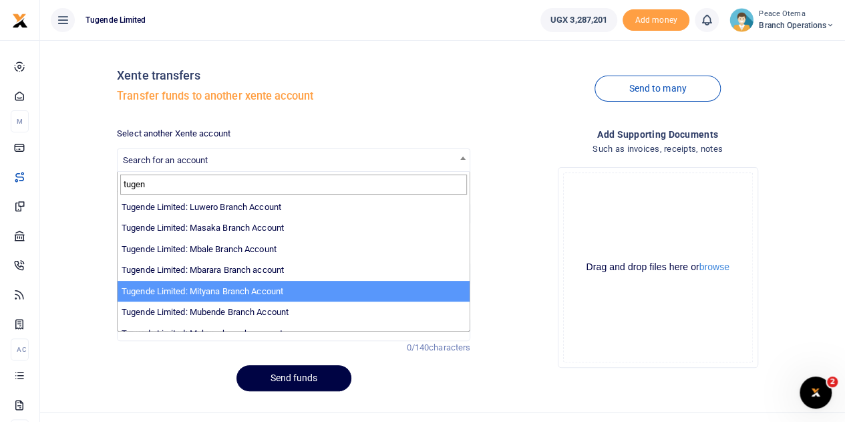
scroll to position [316, 0]
type input "tugen"
select select "3348"
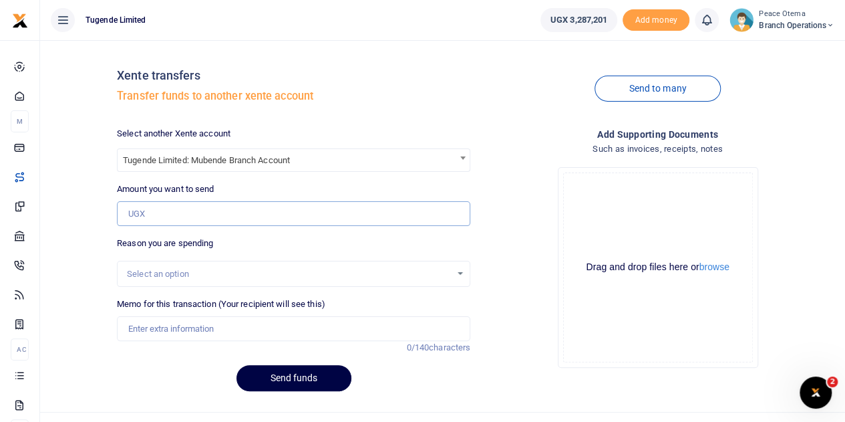
click at [151, 213] on input "Amount you want to send" at bounding box center [294, 213] width 354 height 25
type input "200,000"
click at [153, 327] on input "Memo for this transaction (Your recipient will see this)" at bounding box center [294, 328] width 354 height 25
click at [144, 321] on input "Memo for this transaction (Your recipient will see this)" at bounding box center [294, 328] width 354 height 25
paste input "TLUG-016053"
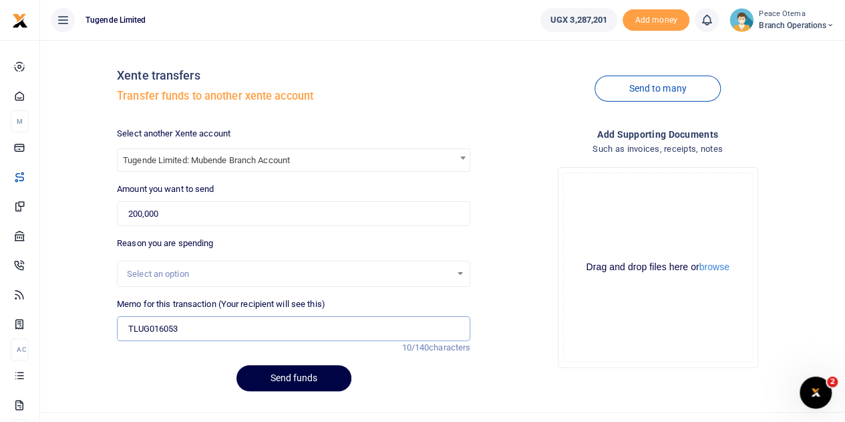
click at [221, 337] on input "TLUG016053" at bounding box center [294, 328] width 354 height 25
type input "TLUG016053 Mubende branch internet"
click at [277, 378] on button "Send funds" at bounding box center [294, 378] width 115 height 26
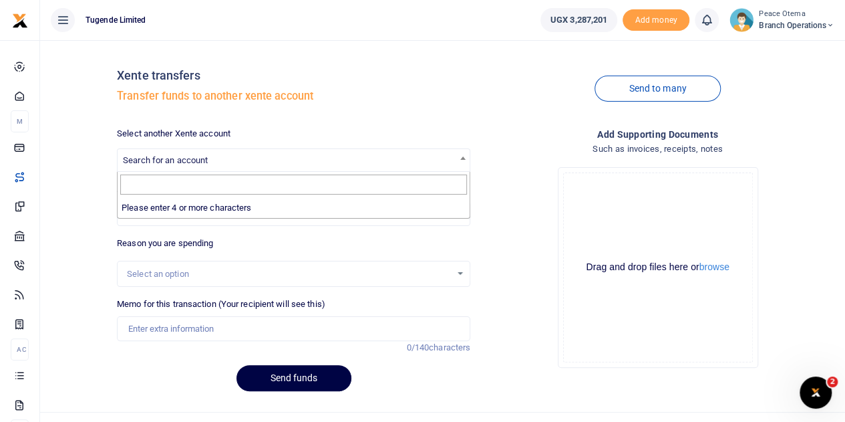
click at [160, 160] on span "Search for an account" at bounding box center [165, 160] width 85 height 10
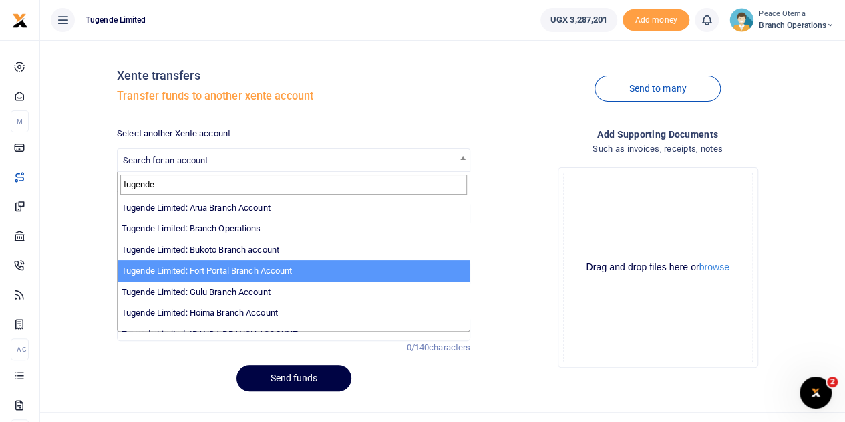
type input "tugende"
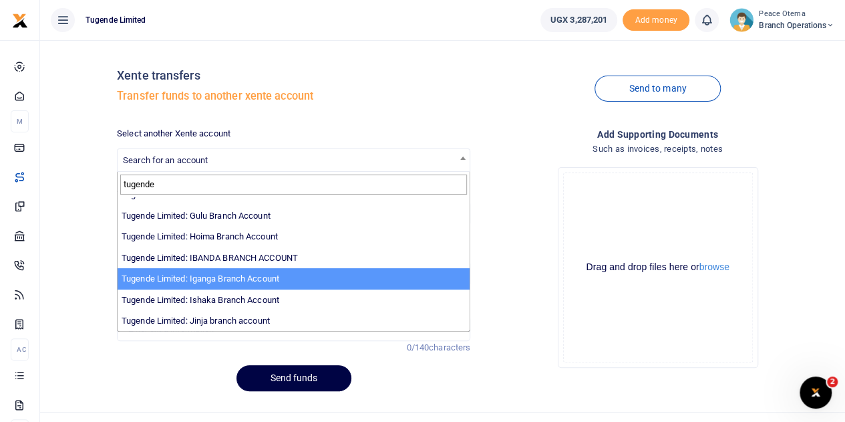
scroll to position [113, 0]
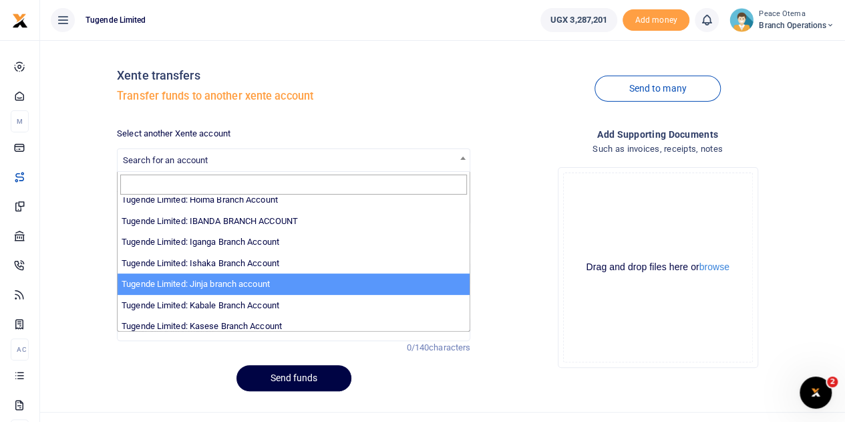
select select "3262"
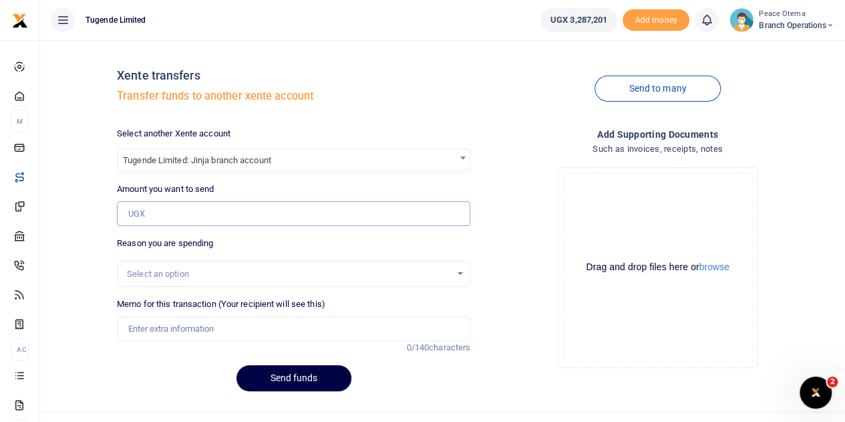
click at [154, 211] on input "Amount you want to send" at bounding box center [294, 213] width 354 height 25
paste input "697,000.00"
type input "697,000"
click at [169, 331] on input "Memo for this transaction (Your recipient will see this)" at bounding box center [294, 328] width 354 height 25
click at [178, 323] on input "Memo for this transaction (Your recipient will see this)" at bounding box center [294, 328] width 354 height 25
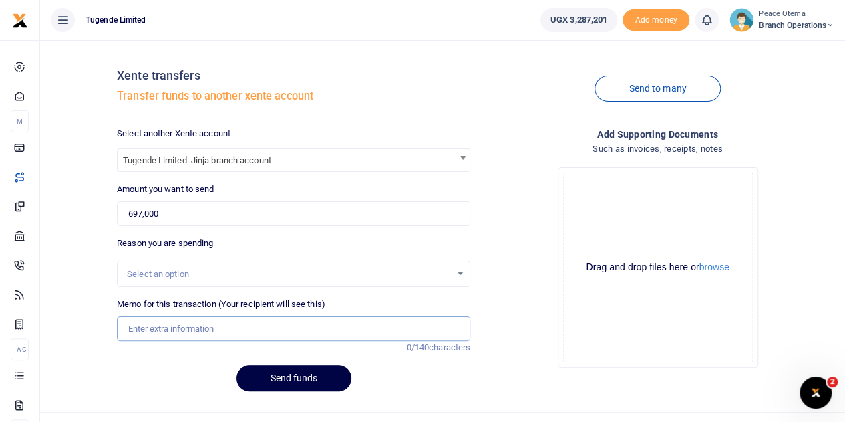
paste input "TLUG-016106"
click at [201, 326] on input "TLUG016106" at bounding box center [294, 328] width 354 height 25
paste input "TLUG-016033"
click at [210, 327] on input "TLUG016106" at bounding box center [294, 328] width 354 height 25
click at [263, 327] on input "TLUG016106 TLUG016033" at bounding box center [294, 328] width 354 height 25
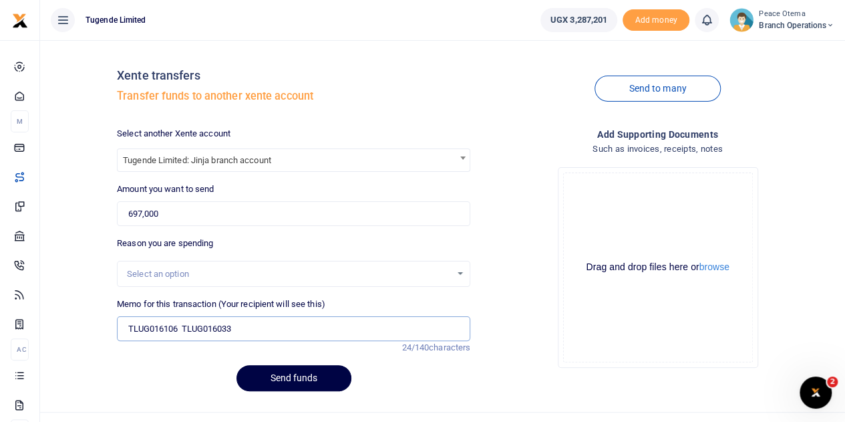
click at [259, 324] on input "TLUG016106 TLUG016033" at bounding box center [294, 328] width 354 height 25
paste input "TLUG-016032"
click at [306, 320] on input "TLUG016106 TLUG016033 TLUG016032" at bounding box center [294, 328] width 354 height 25
type input "TLUG016106 TLUG016033 TLUG016032 Jinja branch expenses and electricity for week…"
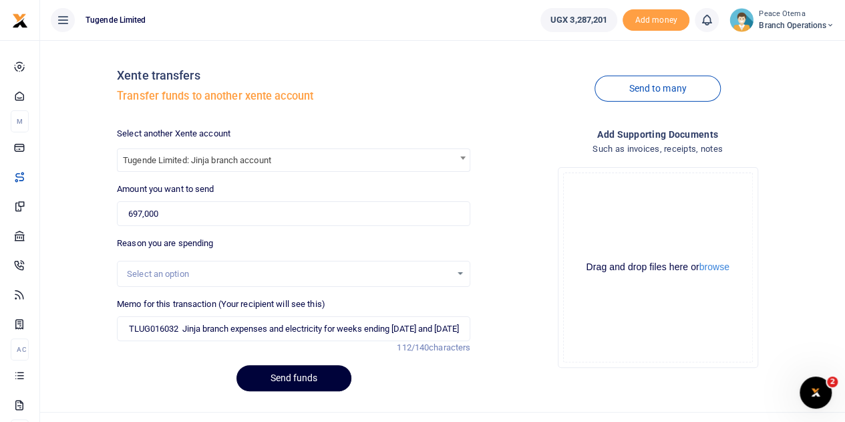
scroll to position [0, 0]
click at [303, 379] on button "Send funds" at bounding box center [294, 378] width 115 height 26
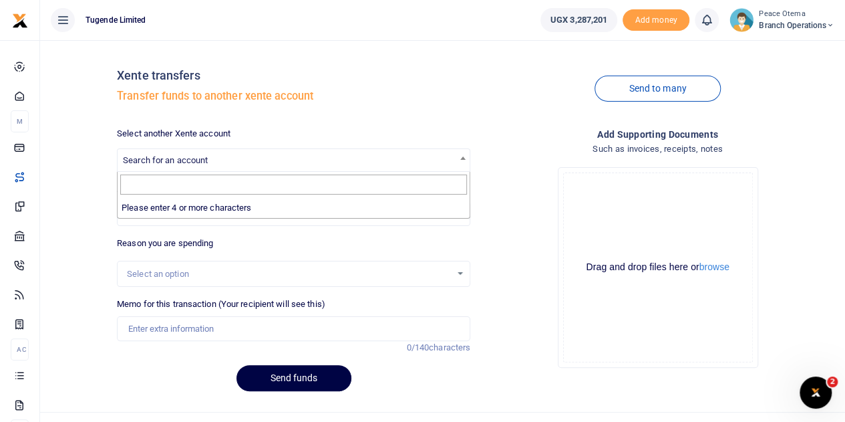
click at [174, 165] on span "Search for an account" at bounding box center [165, 160] width 85 height 10
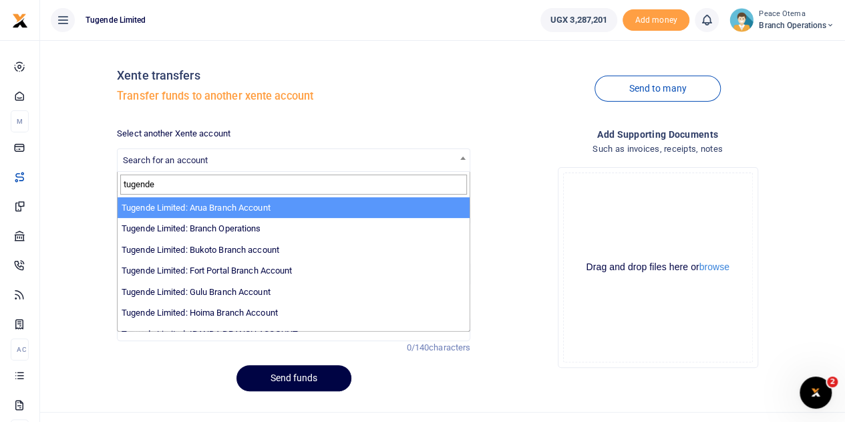
type input "tugende"
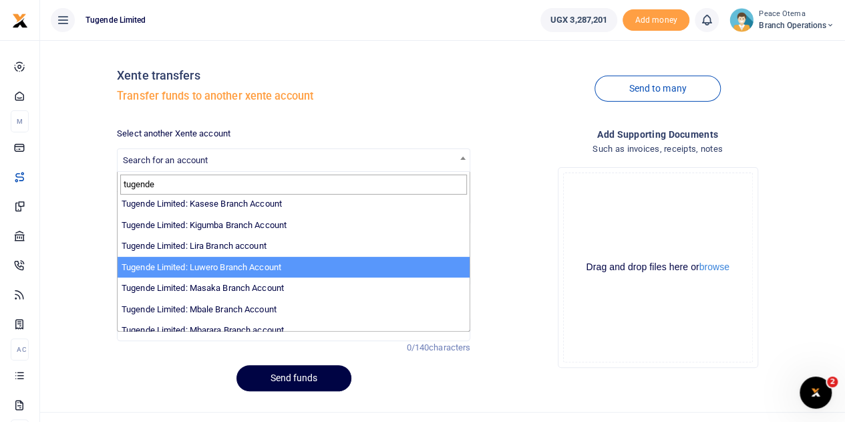
scroll to position [236, 0]
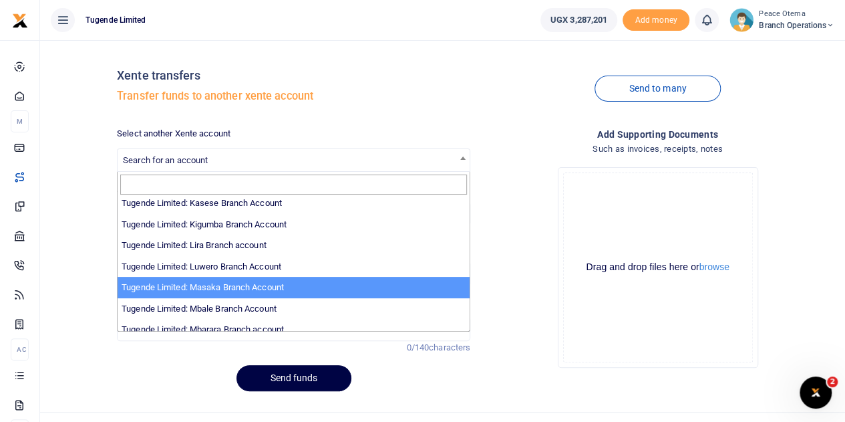
select select "3352"
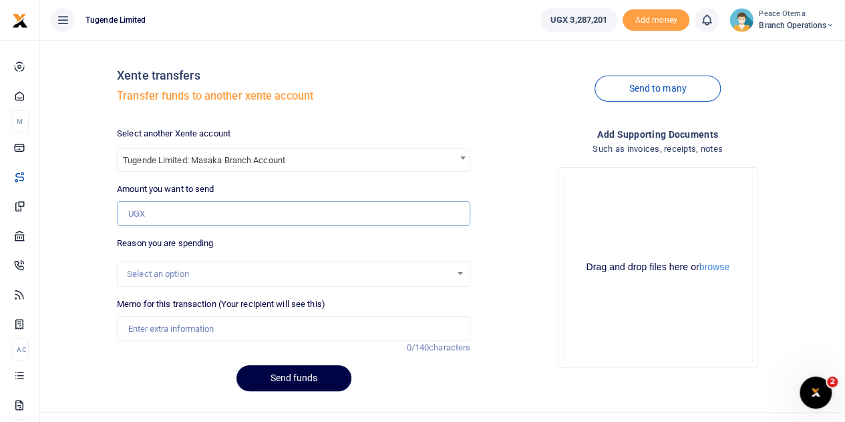
click at [180, 209] on input "Amount you want to send" at bounding box center [294, 213] width 354 height 25
click at [194, 209] on input "Amount you want to send" at bounding box center [294, 213] width 354 height 25
paste input "97,700.00"
type input "97,700"
click at [157, 324] on input "Memo for this transaction (Your recipient will see this)" at bounding box center [294, 328] width 354 height 25
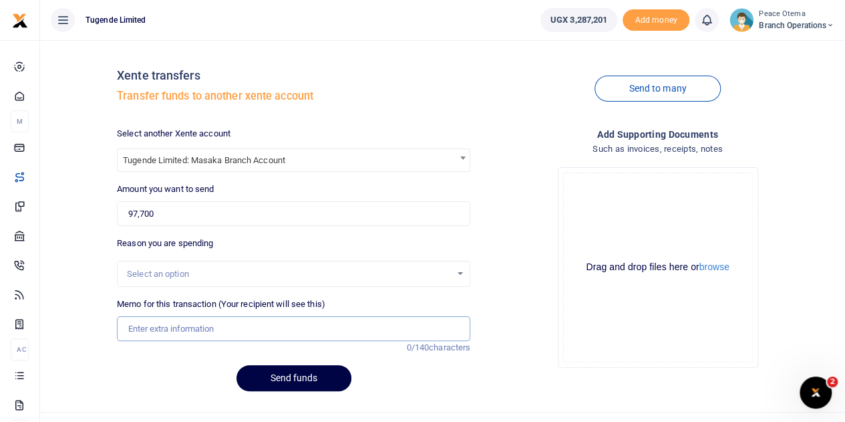
paste input "TLUG-016084"
click at [202, 327] on input "TLUG016084" at bounding box center [294, 328] width 354 height 25
click at [191, 331] on input "TLUG016084" at bounding box center [294, 328] width 354 height 25
paste input "Masaka Branch Staff Breakfast Requisition Week Ending 16.08.25"
type input "TLUG016084 Masaka Branch Staff Breakfast Requisition Week Ending 16th Aug 2025"
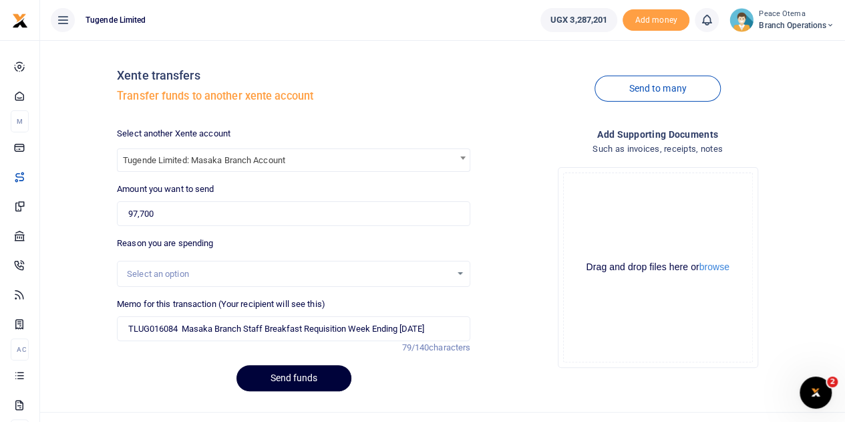
click at [273, 379] on button "Send funds" at bounding box center [294, 378] width 115 height 26
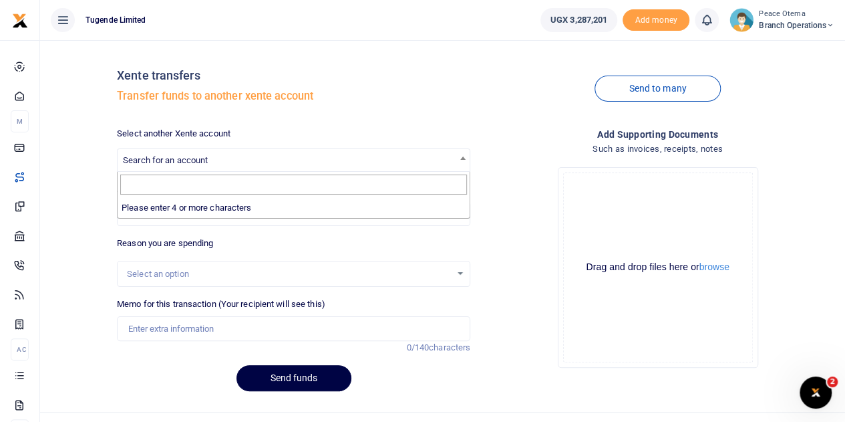
click at [172, 160] on span "Search for an account" at bounding box center [165, 160] width 85 height 10
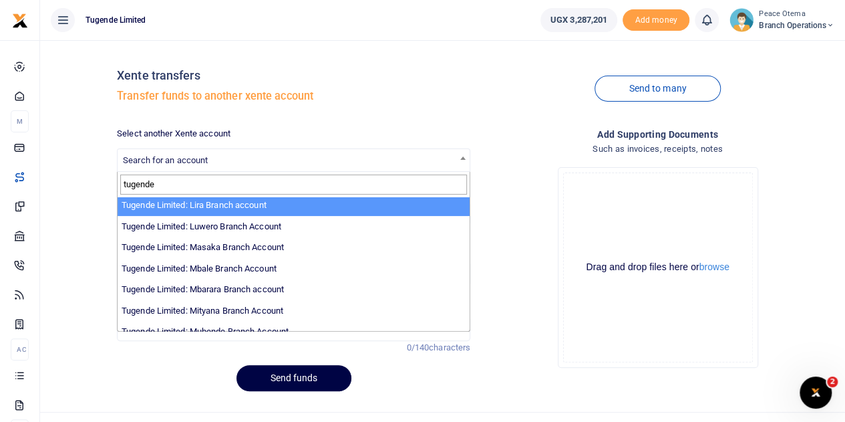
scroll to position [280, 0]
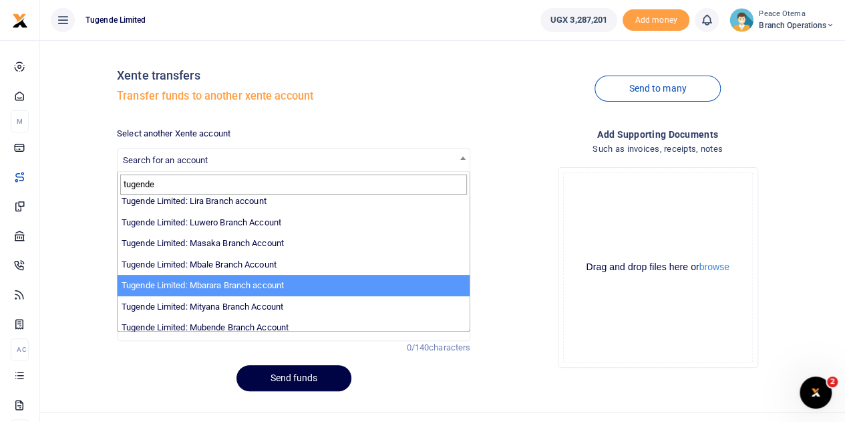
type input "tugende"
select select "3290"
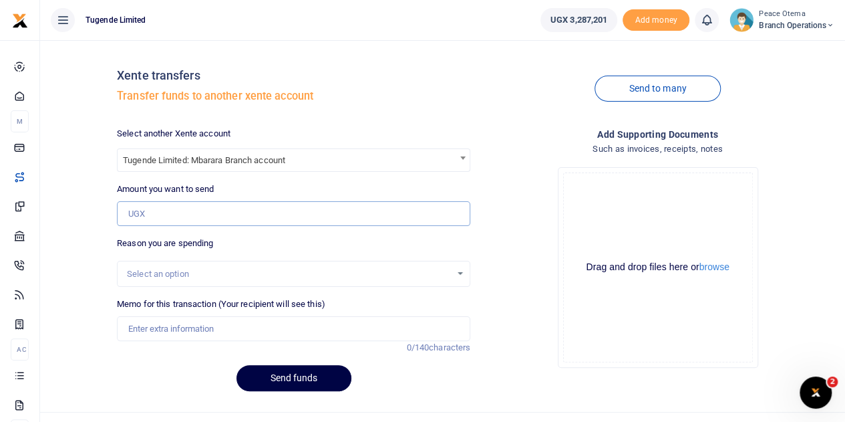
click at [151, 207] on input "Amount you want to send" at bounding box center [294, 213] width 354 height 25
click at [155, 216] on input "Amount you want to send" at bounding box center [294, 213] width 354 height 25
paste input "404,500.00"
type input "404,500"
click at [156, 328] on input "Memo for this transaction (Your recipient will see this)" at bounding box center [294, 328] width 354 height 25
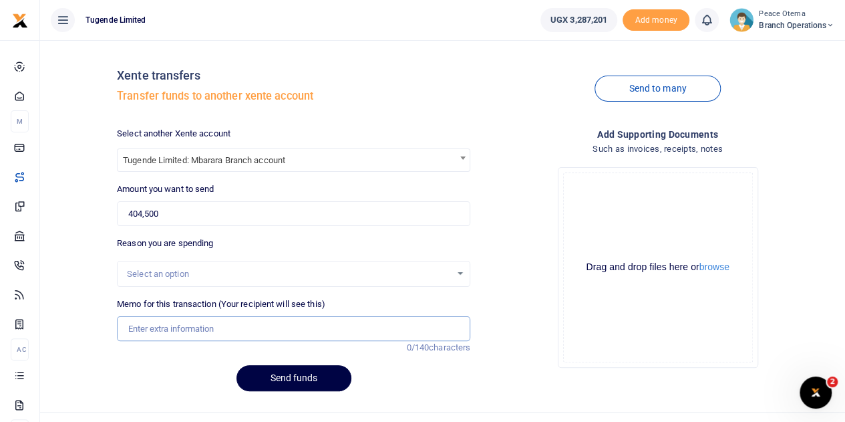
paste input "TLUG-016000"
click at [210, 326] on input "TLUG016000" at bounding box center [294, 328] width 354 height 25
click at [209, 329] on input "TLUG016000 and" at bounding box center [294, 328] width 354 height 25
paste input "TLUG-015985"
click at [255, 331] on input "TLUG016000 and TLUG015985" at bounding box center [294, 328] width 354 height 25
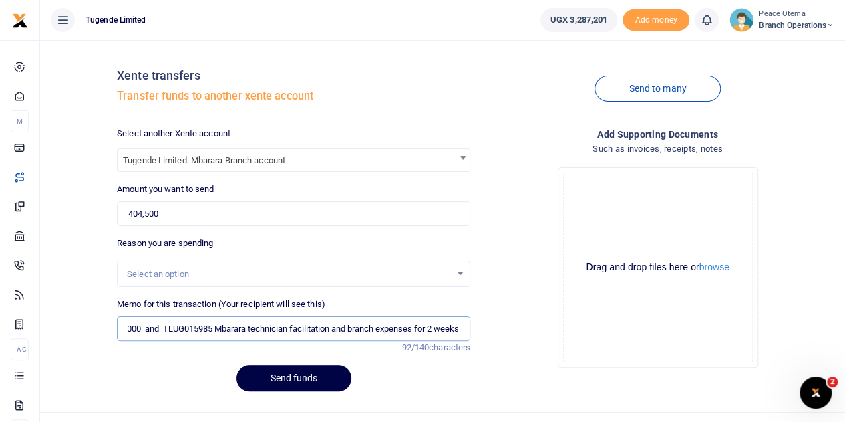
scroll to position [0, 43]
type input "TLUG016000 and TLUG015985 Mbarara technician facilitation and branch expenses f…"
click at [285, 380] on button "Send funds" at bounding box center [294, 378] width 115 height 26
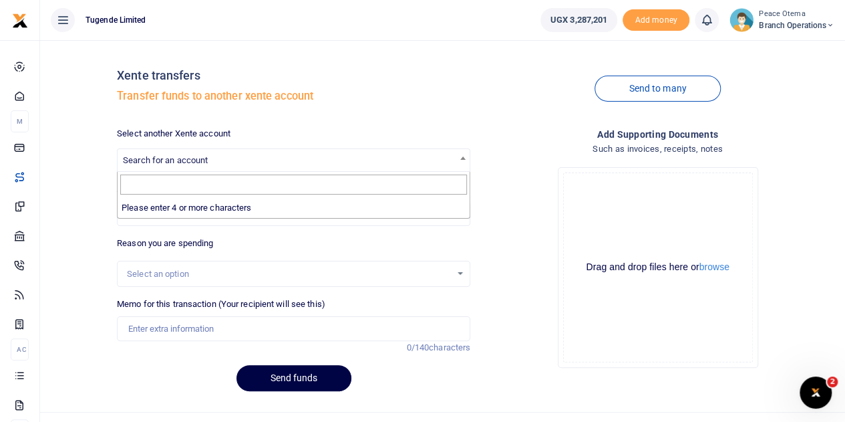
click at [172, 166] on span "Search for an account" at bounding box center [294, 159] width 352 height 21
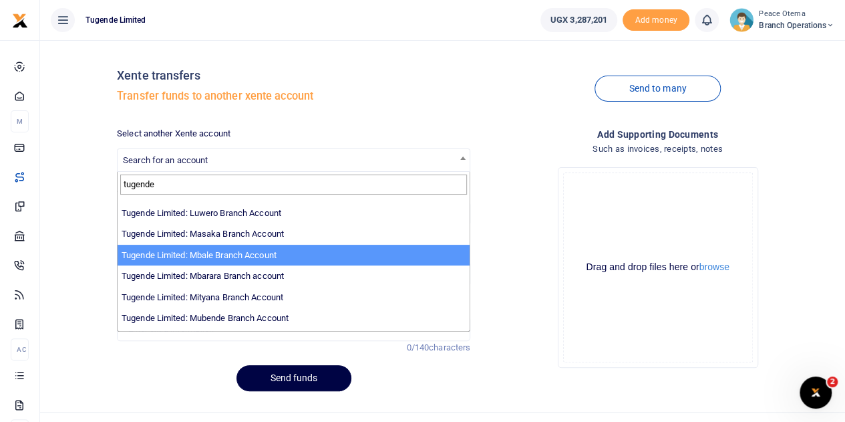
scroll to position [302, 0]
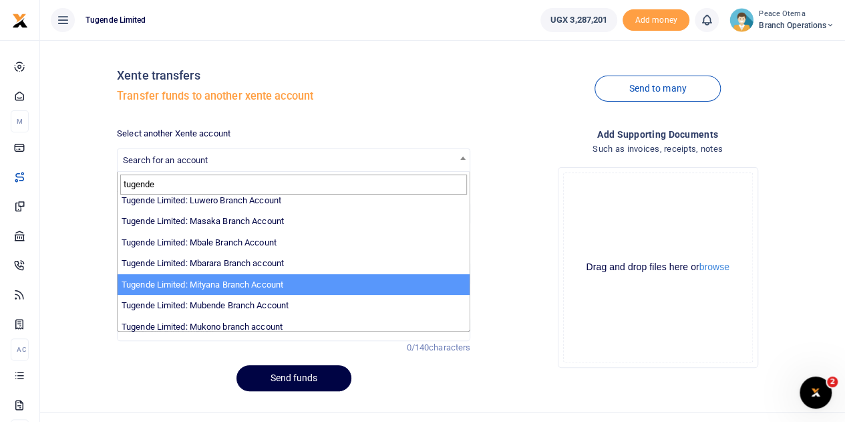
type input "tugende"
select select "3350"
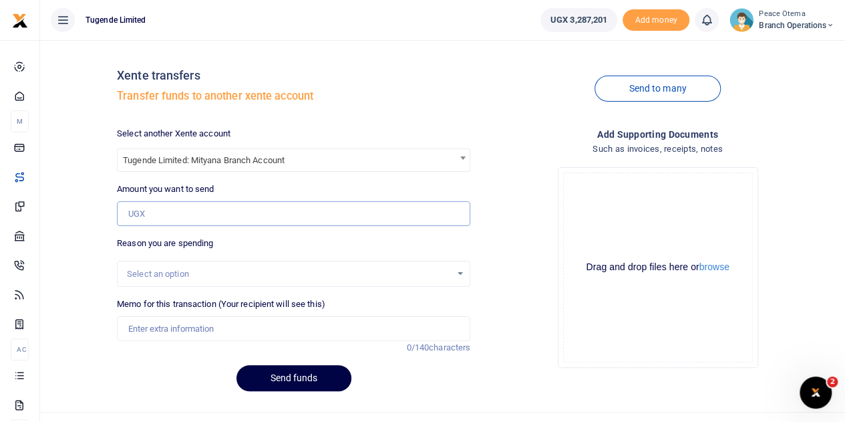
click at [160, 211] on input "Amount you want to send" at bounding box center [294, 213] width 354 height 25
click at [158, 211] on input "Amount you want to send" at bounding box center [294, 213] width 354 height 25
paste input "421,000.00"
type input "421,000"
click at [151, 340] on input "Memo for this transaction (Your recipient will see this)" at bounding box center [294, 328] width 354 height 25
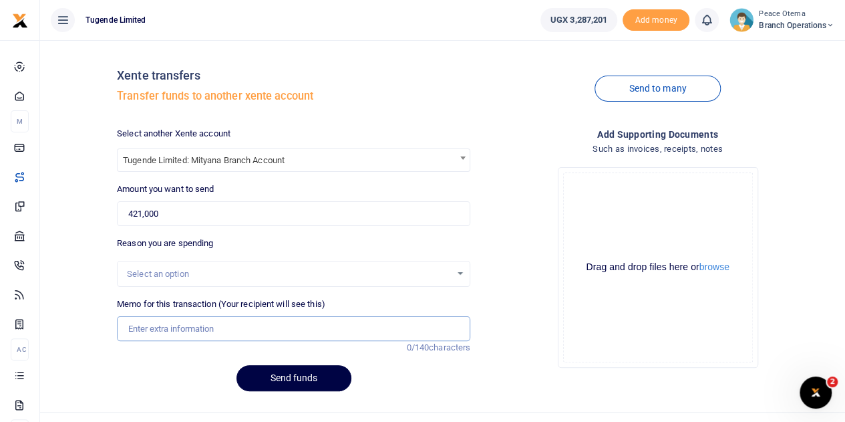
paste input "TLUG-016065"
click at [199, 333] on input "TLUG016065" at bounding box center [294, 328] width 354 height 25
click at [212, 329] on input "TLUG016065 and" at bounding box center [294, 328] width 354 height 25
paste input "TLUG-016019"
click at [272, 323] on input "TLUG016065 and TLUG016019" at bounding box center [294, 328] width 354 height 25
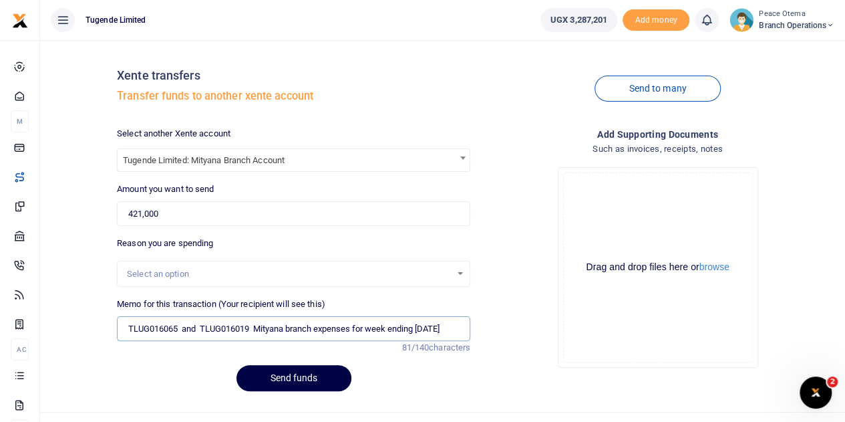
scroll to position [0, 17]
type input "TLUG016065 and TLUG016019 Mityana branch expenses for week ending [DATE]"
click at [267, 384] on button "Send funds" at bounding box center [294, 378] width 115 height 26
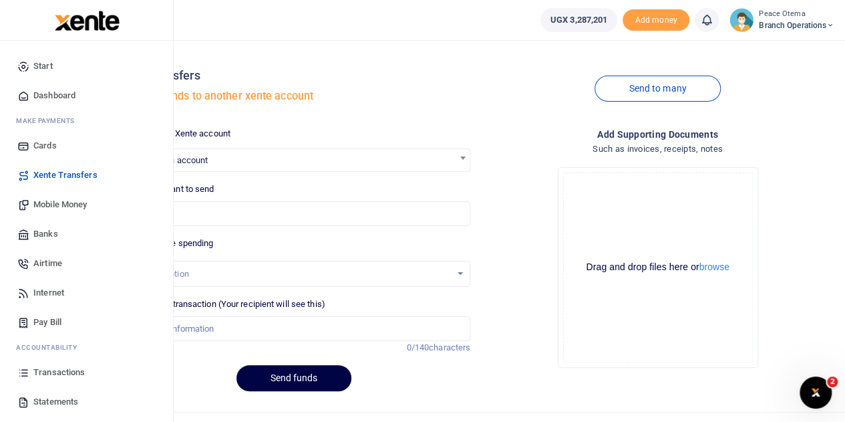
click at [57, 376] on span "Transactions" at bounding box center [58, 372] width 51 height 13
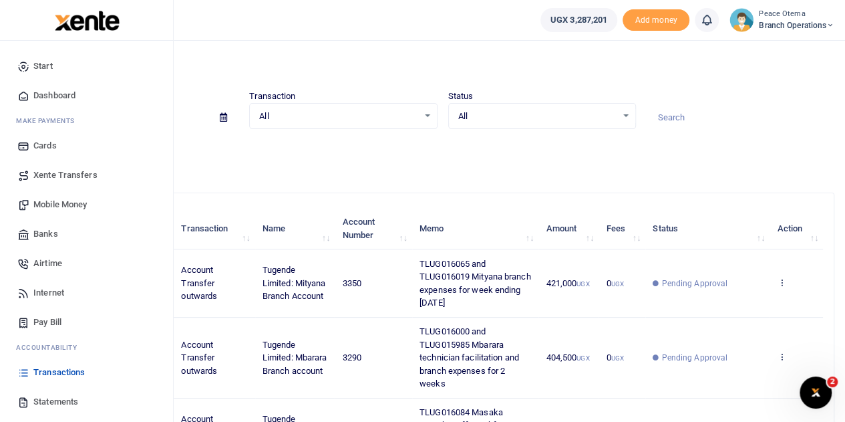
click at [51, 180] on span "Xente Transfers" at bounding box center [65, 174] width 64 height 13
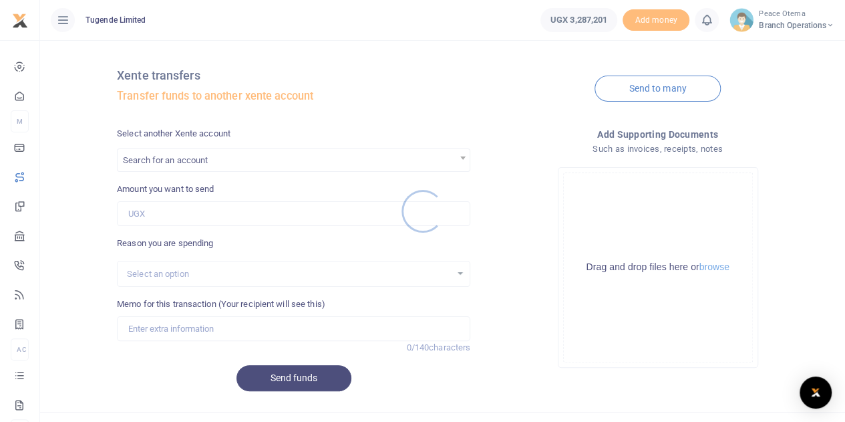
click at [207, 156] on div at bounding box center [422, 211] width 845 height 422
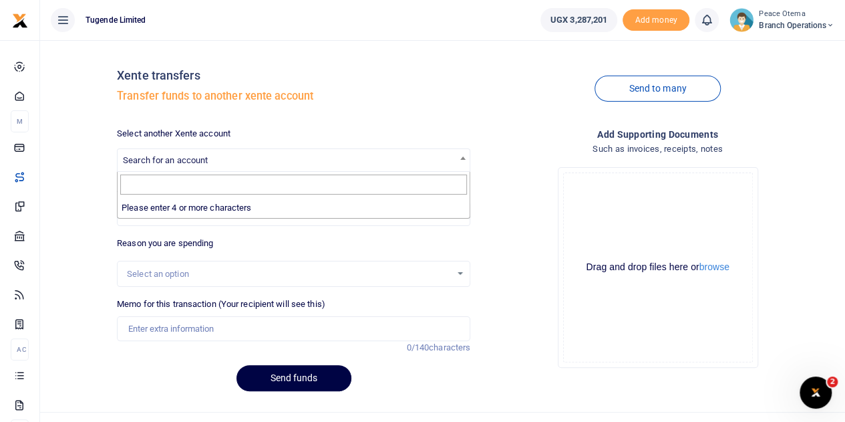
click at [207, 156] on span "Search for an account" at bounding box center [165, 160] width 85 height 10
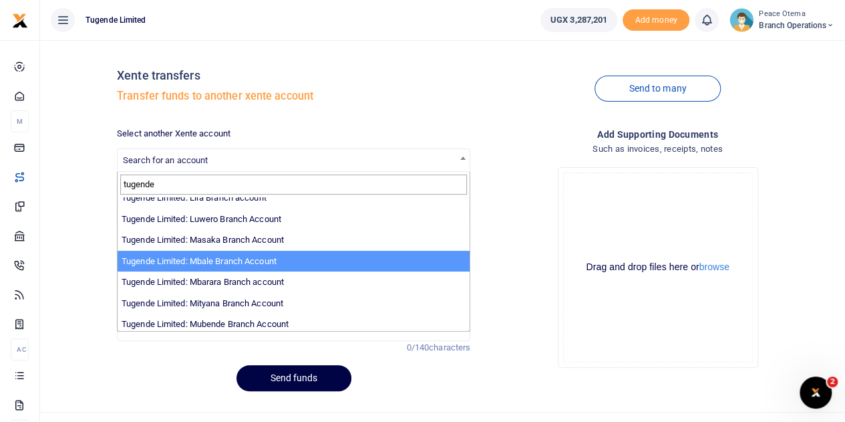
scroll to position [321, 0]
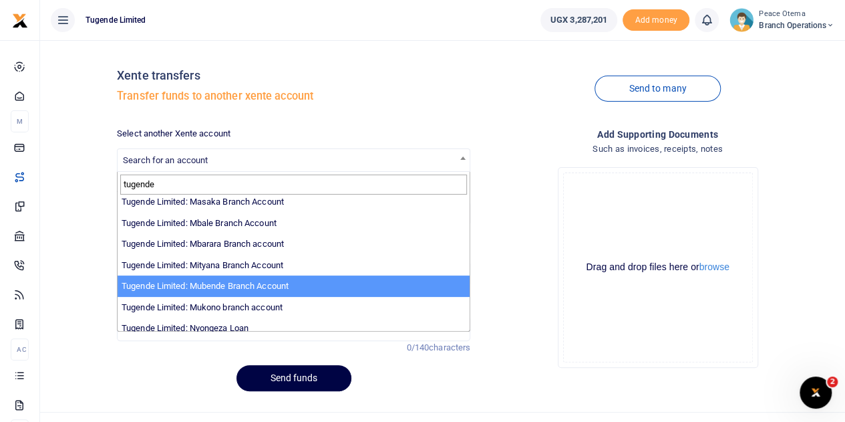
type input "tugende"
select select "3348"
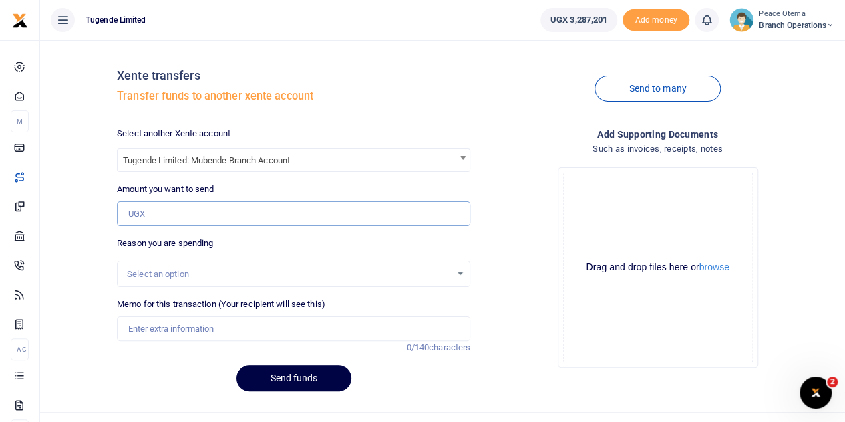
click at [156, 209] on input "Amount you want to send" at bounding box center [294, 213] width 354 height 25
click at [146, 223] on input "Amount you want to send" at bounding box center [294, 213] width 354 height 25
paste input "547,000.00"
type input "547,000"
click at [136, 329] on input "Memo for this transaction (Your recipient will see this)" at bounding box center [294, 328] width 354 height 25
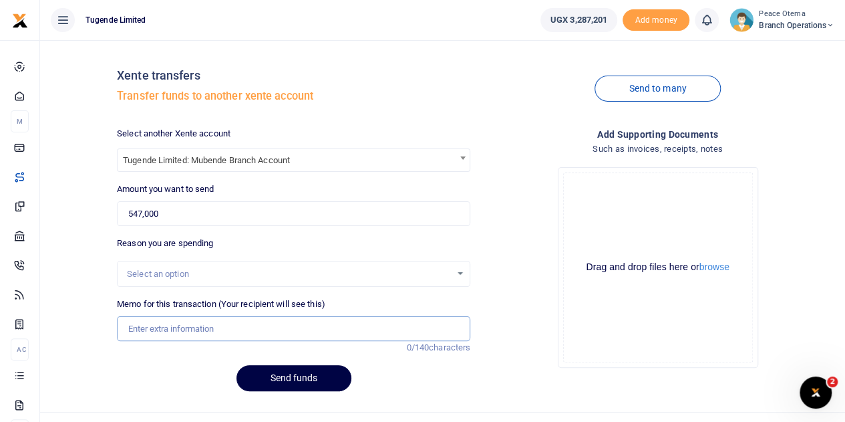
paste input "TLUG-016136"
click at [196, 338] on input "TLUG016136" at bounding box center [294, 328] width 354 height 25
click at [194, 325] on input "TLUG016136" at bounding box center [294, 328] width 354 height 25
paste input "TLUG-016134"
click at [251, 328] on input "TLUG016136 TLUG016134" at bounding box center [294, 328] width 354 height 25
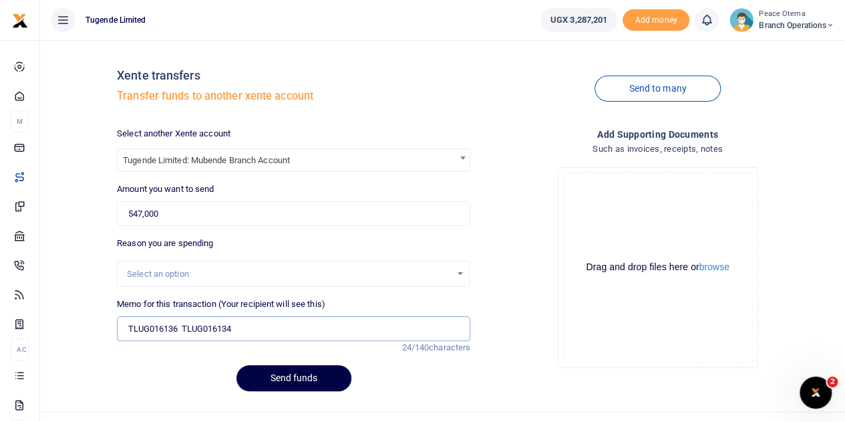
click at [250, 328] on input "TLUG016136 TLUG016134" at bounding box center [294, 328] width 354 height 25
paste input "TLUG-016023"
click at [295, 331] on input "TLUG016136 TLUG016134 TLUG016023" at bounding box center [294, 328] width 354 height 25
click at [305, 325] on input "TLUG016136 TLUG016134 TLUG016023" at bounding box center [294, 328] width 354 height 25
paste input "TLUG-016021"
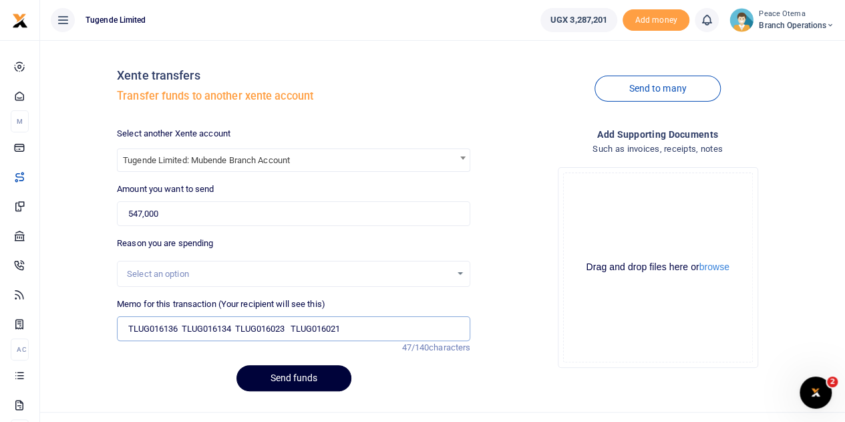
type input "TLUG016136 TLUG016134 TLUG016023 TLUG016021"
click at [297, 384] on button "Send funds" at bounding box center [294, 378] width 115 height 26
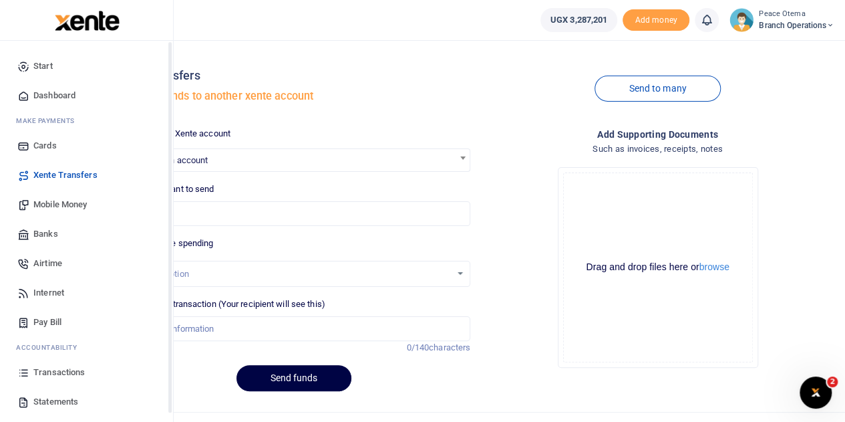
click at [48, 205] on span "Mobile Money" at bounding box center [59, 204] width 53 height 13
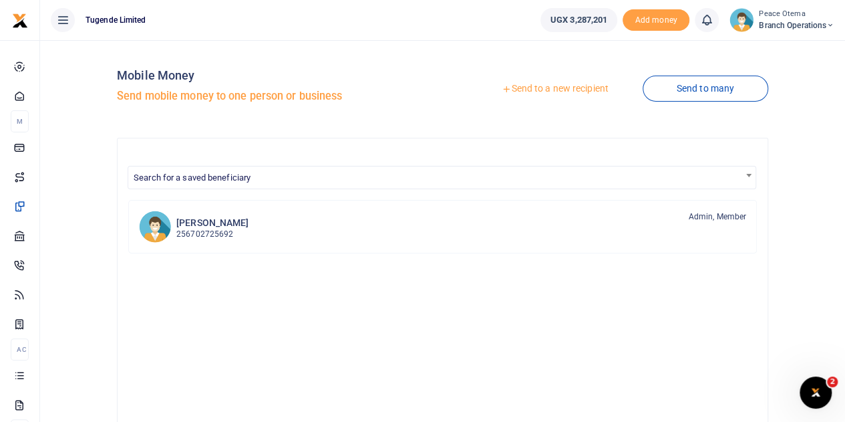
click at [502, 89] on icon at bounding box center [506, 88] width 9 height 9
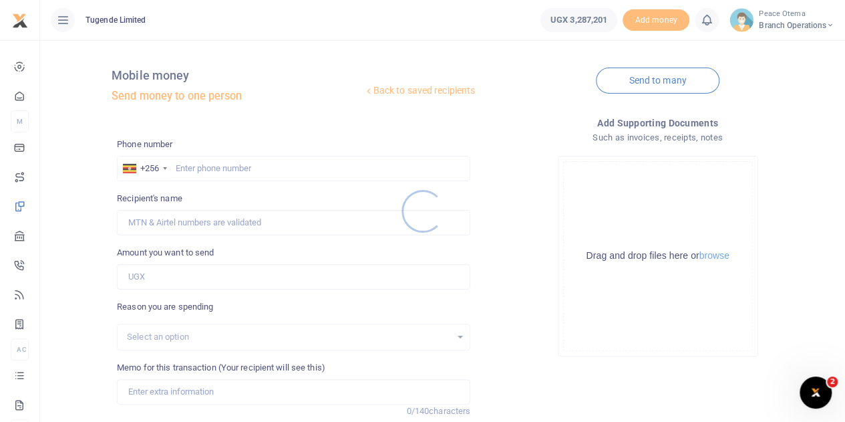
click at [189, 162] on div at bounding box center [422, 211] width 845 height 422
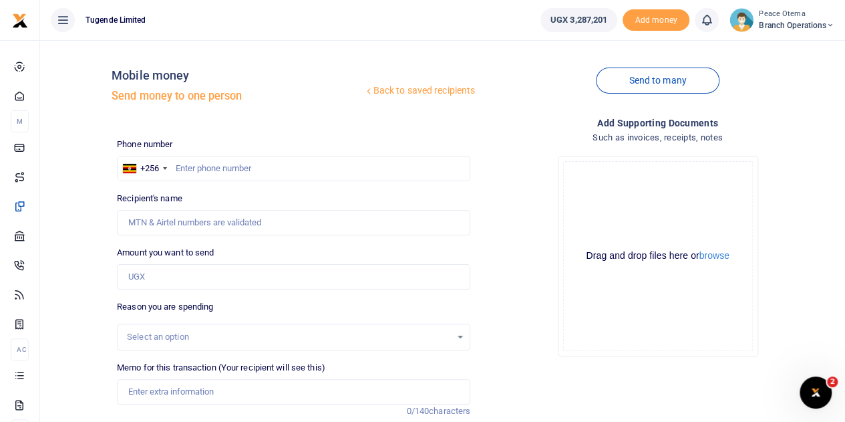
click at [189, 162] on div at bounding box center [422, 211] width 845 height 422
click at [189, 162] on input "text" at bounding box center [294, 168] width 354 height 25
paste input "747922102"
type input "747922102"
click at [144, 276] on input "Amount you want to send" at bounding box center [294, 276] width 354 height 25
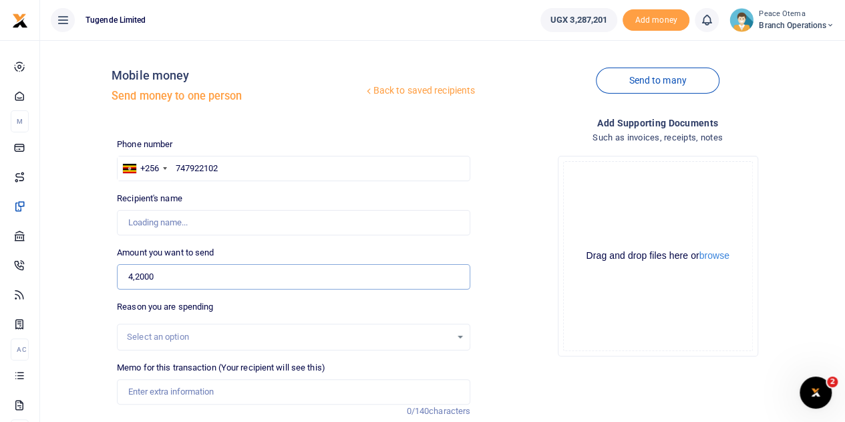
type input "42,000"
type input "Lovence Tumuhairwe"
type input "42,000"
click at [139, 386] on input "Memo for this transaction (Your recipient will see this)" at bounding box center [294, 391] width 354 height 25
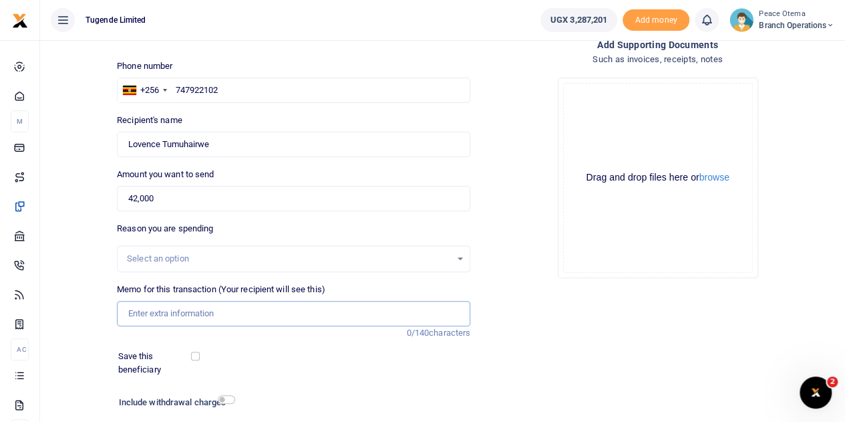
scroll to position [79, 0]
click at [155, 312] on input "Memo for this transaction (Your recipient will see this)" at bounding box center [294, 312] width 354 height 25
paste input "TLUG-016022"
click at [203, 310] on input "TLUG016022" at bounding box center [294, 312] width 354 height 25
click at [200, 312] on input "TLUG016022" at bounding box center [294, 312] width 354 height 25
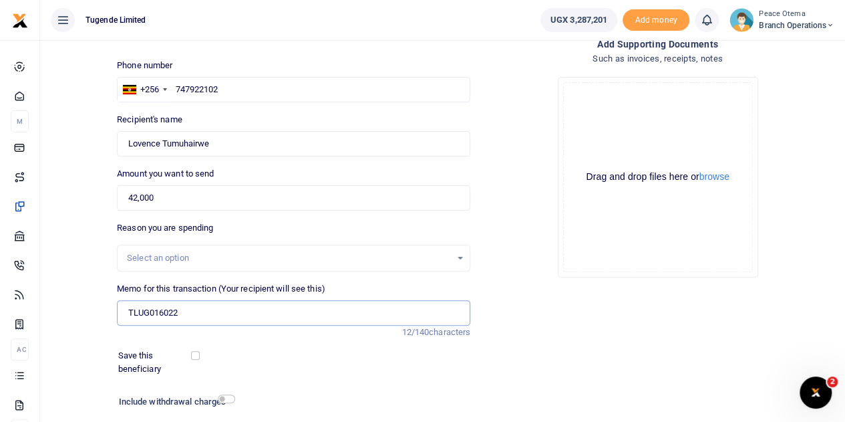
paste input "Aug Mubende rubbish picking bill 2025"
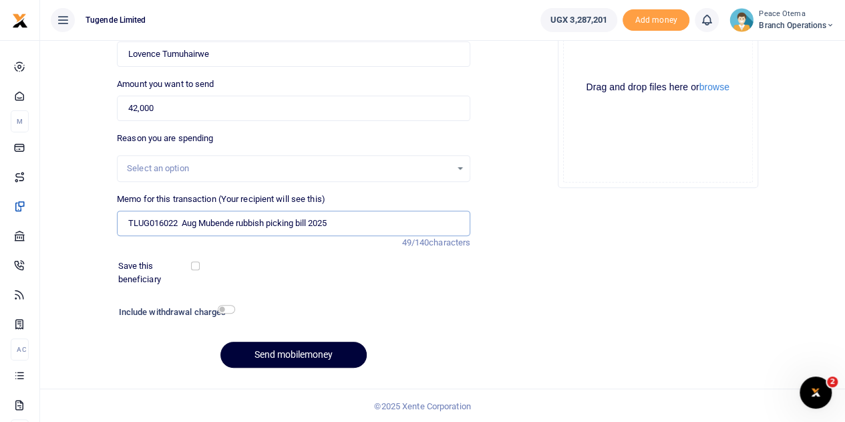
type input "TLUG016022 Aug Mubende rubbish picking bill 2025"
click at [265, 350] on button "Send mobilemoney" at bounding box center [294, 355] width 146 height 26
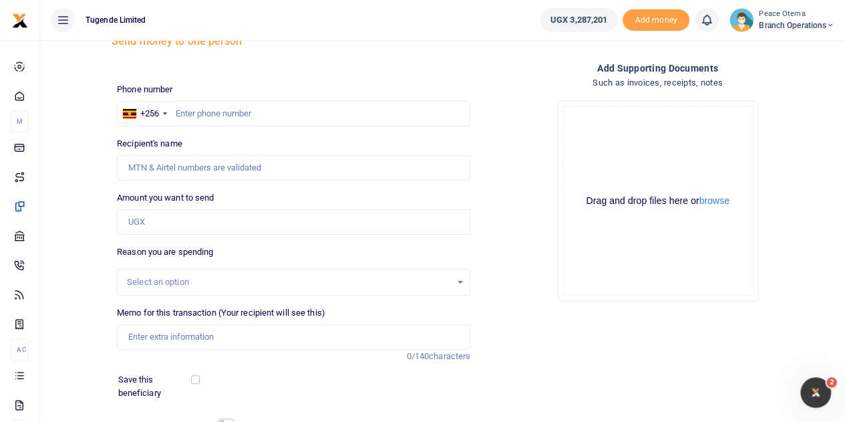
scroll to position [53, 0]
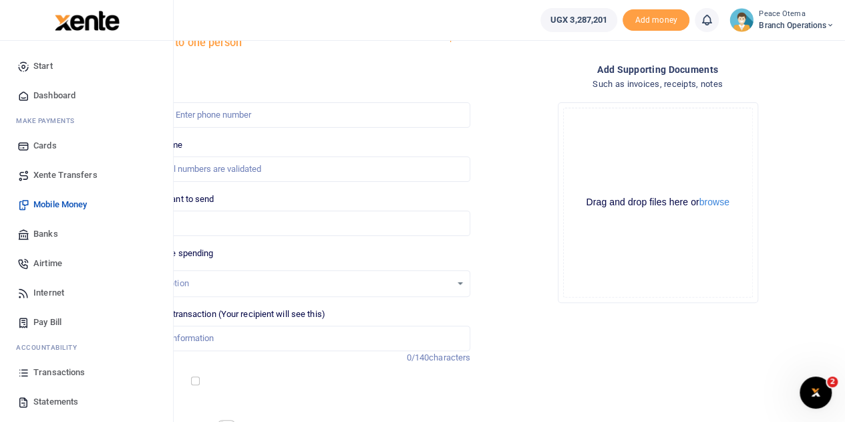
click at [46, 178] on span "Xente Transfers" at bounding box center [65, 174] width 64 height 13
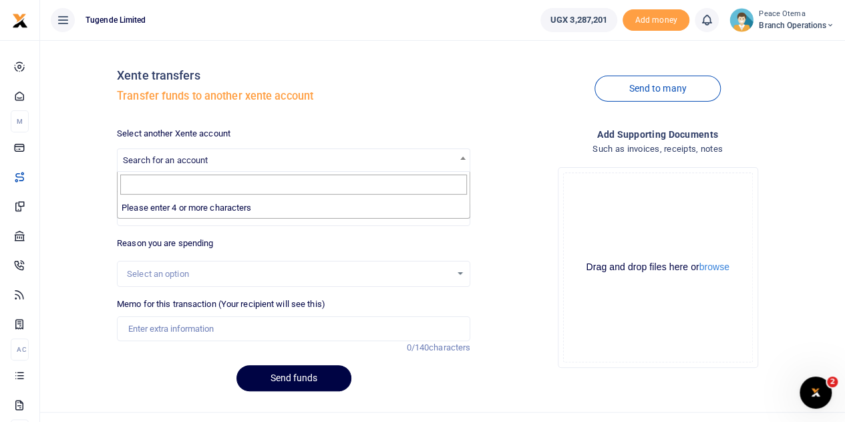
click at [176, 158] on span "Search for an account" at bounding box center [165, 160] width 85 height 10
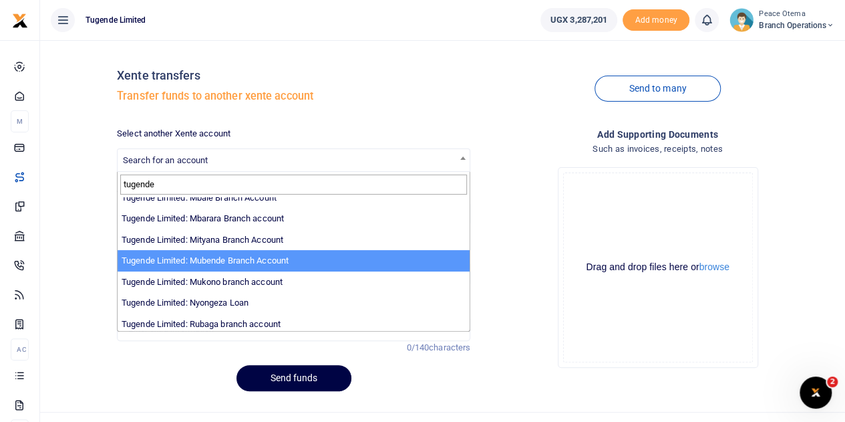
scroll to position [374, 0]
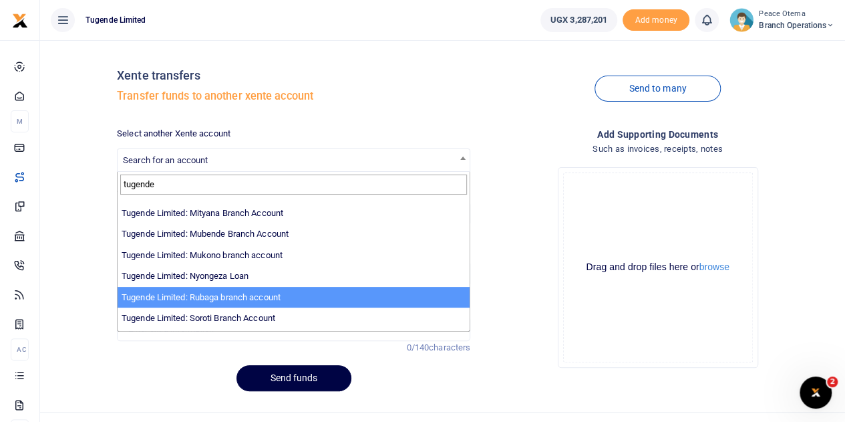
type input "tugende"
select select "3260"
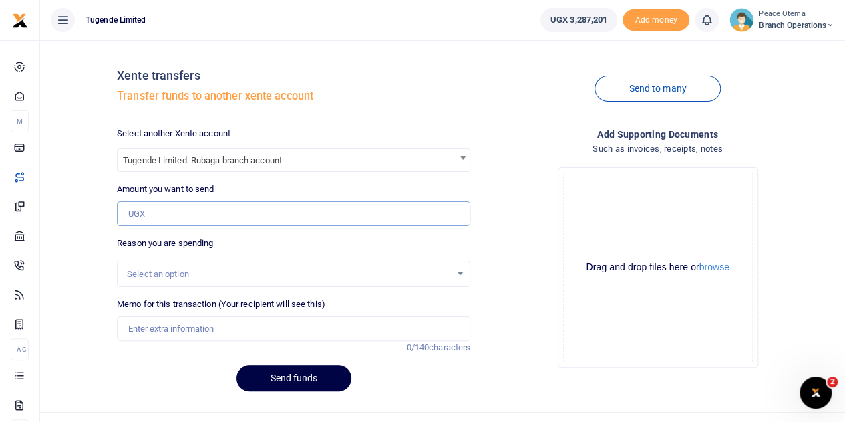
click at [170, 216] on input "Amount you want to send" at bounding box center [294, 213] width 354 height 25
click at [172, 214] on input "Amount you want to send" at bounding box center [294, 213] width 354 height 25
paste input "105,000.00"
type input "105,000"
click at [178, 333] on input "Memo for this transaction (Your recipient will see this)" at bounding box center [294, 328] width 354 height 25
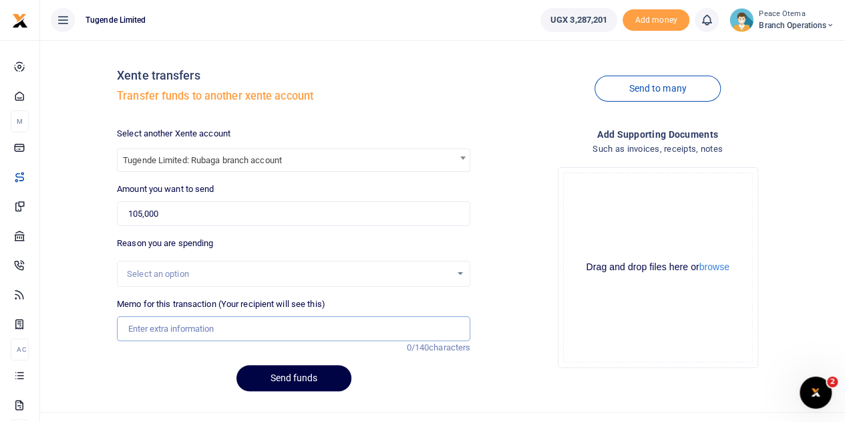
click at [142, 329] on input "Memo for this transaction (Your recipient will see this)" at bounding box center [294, 328] width 354 height 25
paste input "TLUG-016100"
click at [192, 330] on input "TLUG016100" at bounding box center [294, 328] width 354 height 25
click at [192, 332] on input "TLUG016100" at bounding box center [294, 328] width 354 height 25
paste input "Rubaga Branch Expenses Week Ending 16 August"
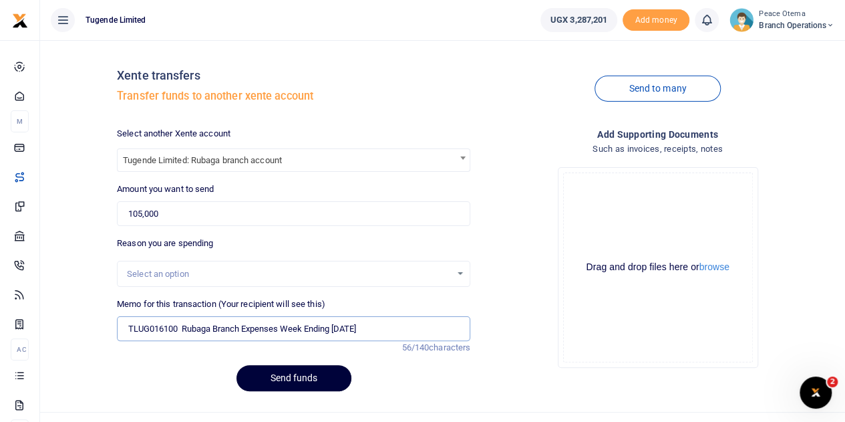
type input "TLUG016100 Rubaga Branch Expenses Week Ending 16 August"
click at [286, 378] on button "Send funds" at bounding box center [294, 378] width 115 height 26
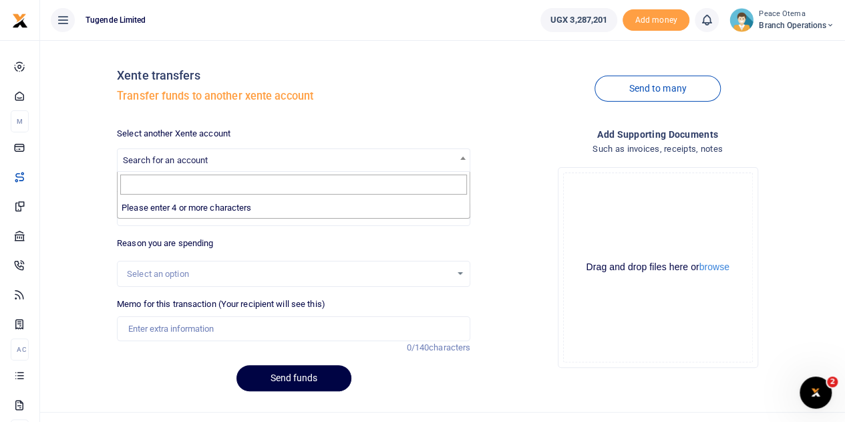
click at [158, 161] on span "Search for an account" at bounding box center [165, 160] width 85 height 10
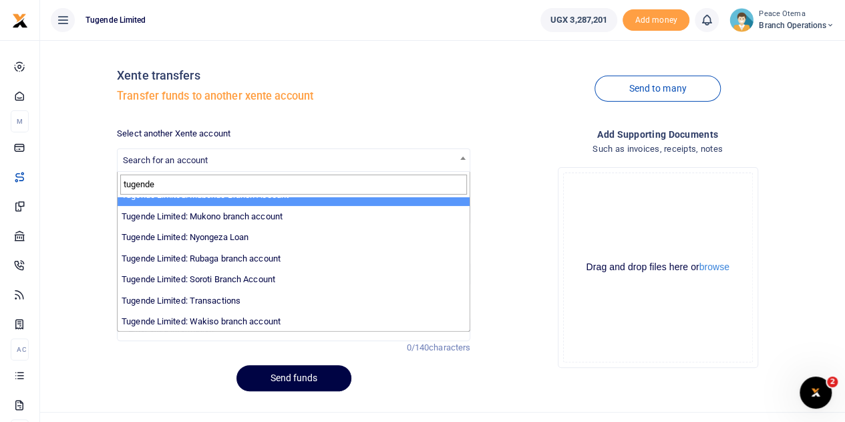
scroll to position [413, 0]
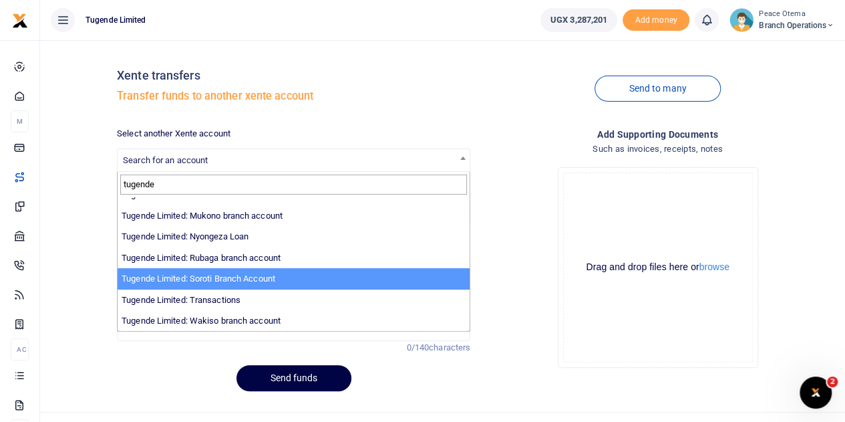
type input "tugende"
select select "3351"
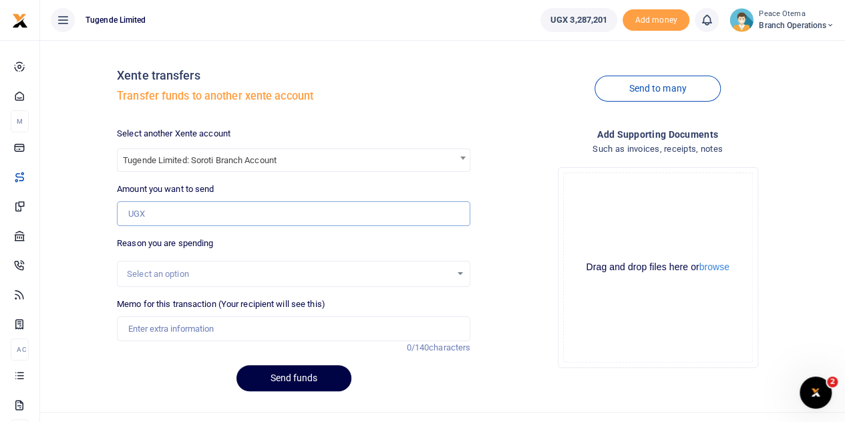
click at [150, 223] on input "Amount you want to send" at bounding box center [294, 213] width 354 height 25
paste input "203,000.00"
type input "203,000"
click at [164, 327] on input "Memo for this transaction (Your recipient will see this)" at bounding box center [294, 328] width 354 height 25
paste input "TLUG-016145"
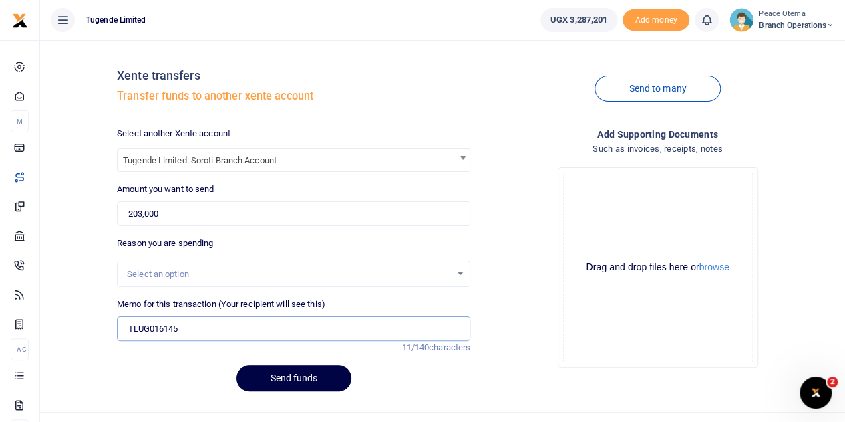
click at [191, 329] on input "TLUG016145" at bounding box center [294, 328] width 354 height 25
click at [196, 329] on input "TLUG016145" at bounding box center [294, 328] width 354 height 25
paste input "Soroti branch requisition for utility (Electricity) for the month of [DATE]"
click at [344, 329] on input "TLUG016145 Soroti branch requisition for utility (Electricity) for the month of…" at bounding box center [294, 328] width 354 height 25
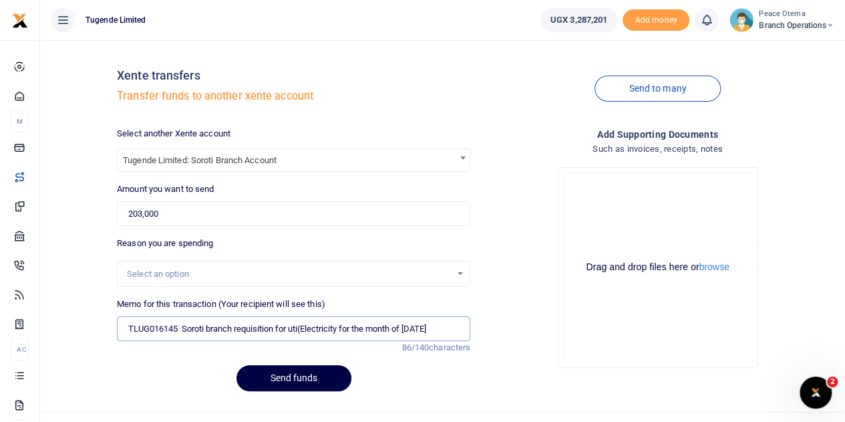
scroll to position [0, 0]
type input "TLUG016145 Soroti branch requisition for Electricity for the month of [DATE]"
click at [307, 380] on button "Send funds" at bounding box center [294, 378] width 115 height 26
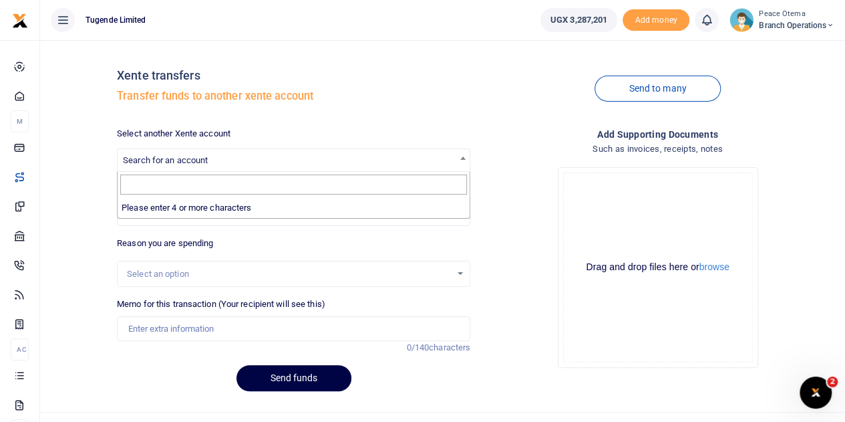
click at [156, 168] on span "Search for an account" at bounding box center [294, 159] width 352 height 21
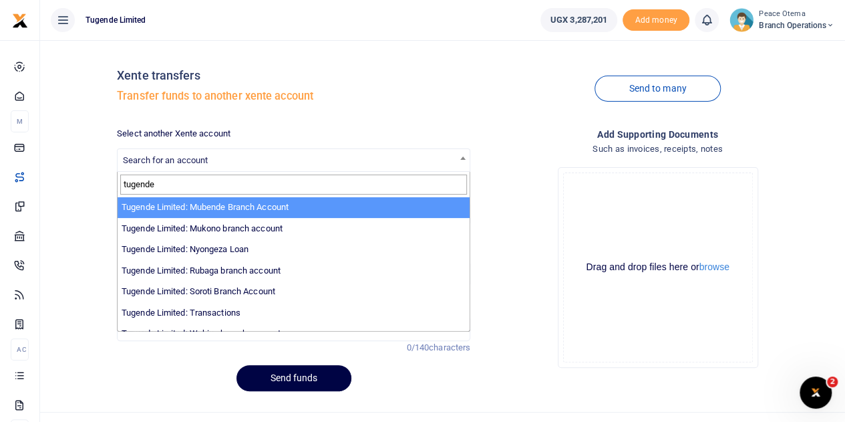
scroll to position [413, 0]
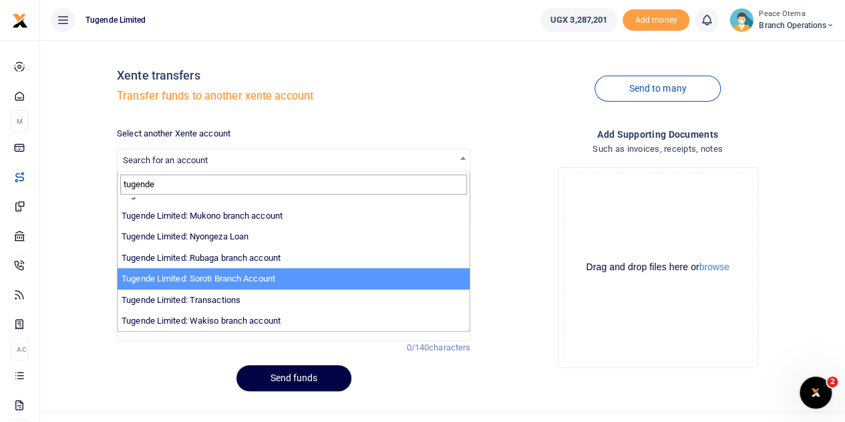
type input "tugende"
select select "3351"
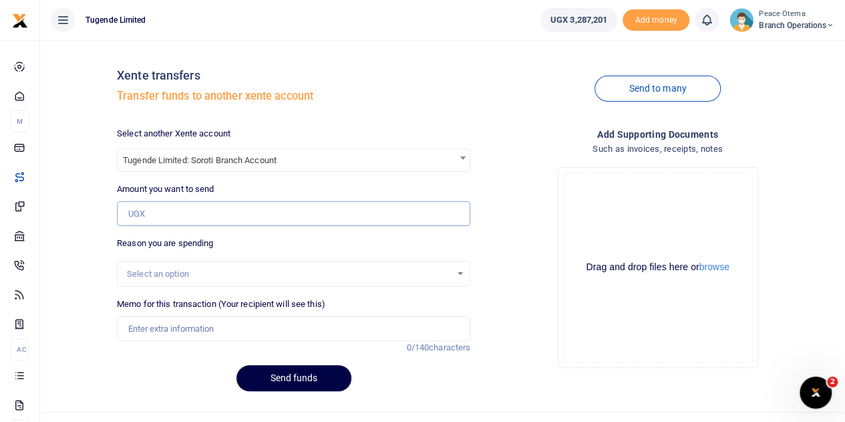
click at [159, 215] on input "Amount you want to send" at bounding box center [294, 213] width 354 height 25
click at [164, 217] on input "Amount you want to send" at bounding box center [294, 213] width 354 height 25
paste input "97,000.00"
type input "97,000"
click at [164, 321] on input "Memo for this transaction (Your recipient will see this)" at bounding box center [294, 328] width 354 height 25
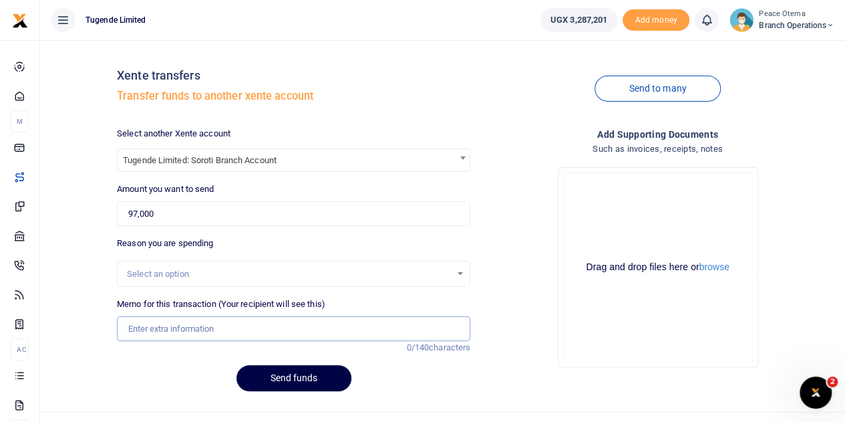
click at [136, 318] on input "Memo for this transaction (Your recipient will see this)" at bounding box center [294, 328] width 354 height 25
paste input "TLUG-016146"
click at [201, 330] on input "TLUG016146" at bounding box center [294, 328] width 354 height 25
click at [190, 324] on input "TLUG016146" at bounding box center [294, 328] width 354 height 25
paste input "Soroti branch expenses for office stationery for the month of August 2025"
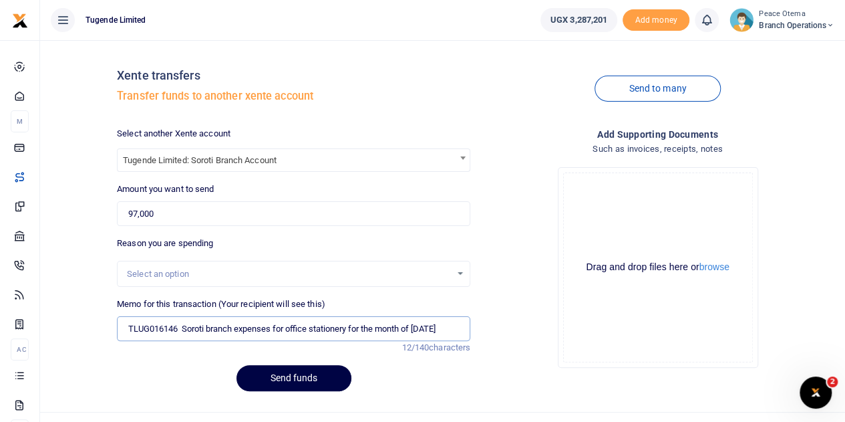
scroll to position [0, 7]
type input "TLUG016146 Soroti branch expenses for office stationery for the month of August…"
click at [280, 380] on button "Send funds" at bounding box center [294, 378] width 115 height 26
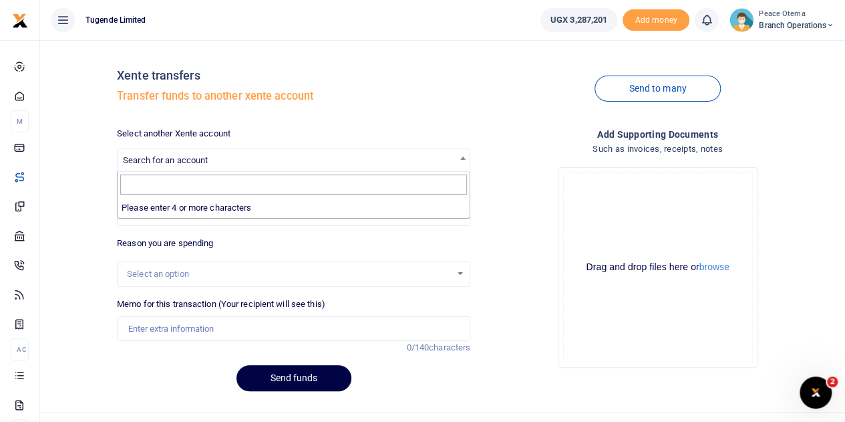
click at [203, 158] on span "Search for an account" at bounding box center [165, 160] width 85 height 10
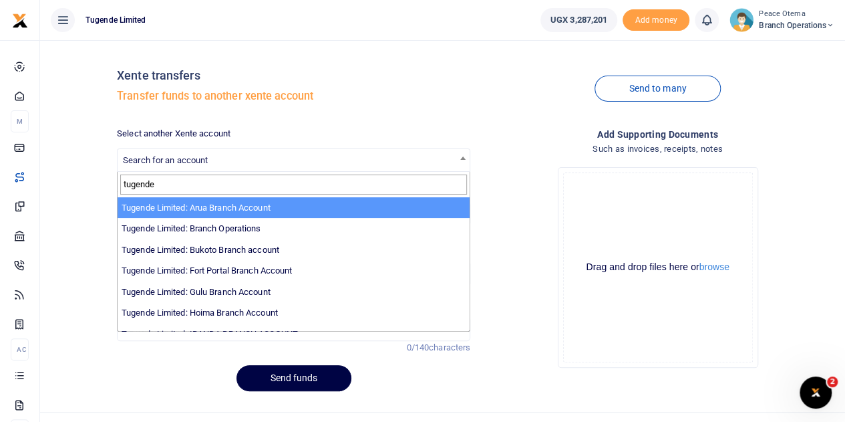
type input "tugende"
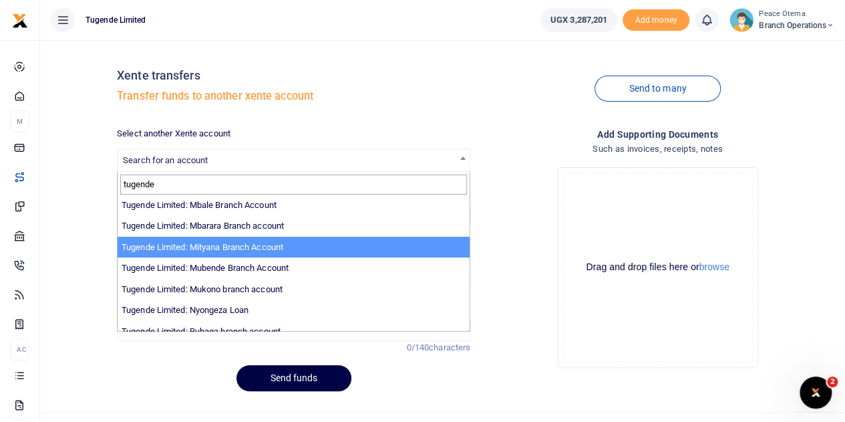
scroll to position [413, 0]
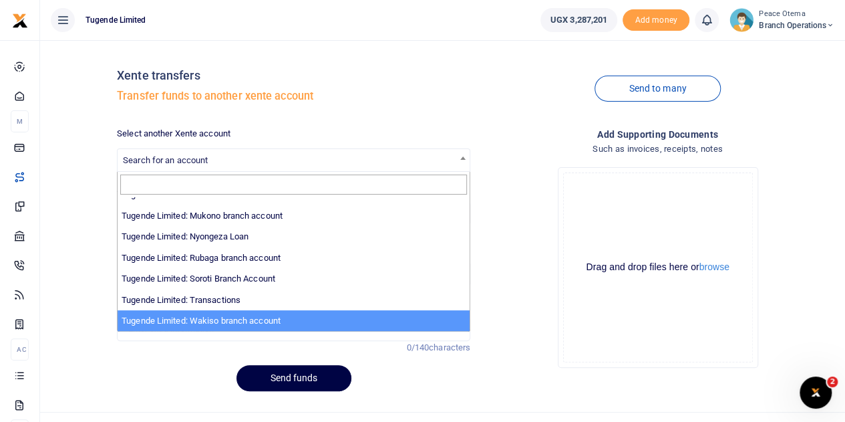
select select "3258"
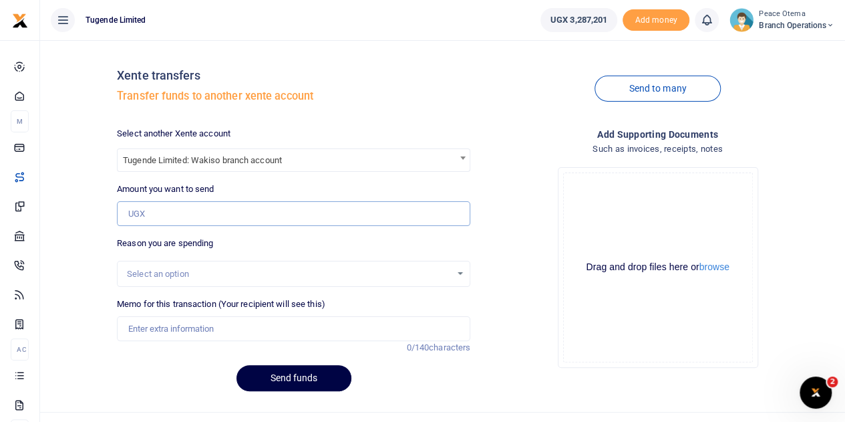
click at [142, 211] on input "Amount you want to send" at bounding box center [294, 213] width 354 height 25
click at [164, 212] on input "Amount you want to send" at bounding box center [294, 213] width 354 height 25
paste input "137,000.00"
type input "137,000"
click at [153, 323] on input "Memo for this transaction (Your recipient will see this)" at bounding box center [294, 328] width 354 height 25
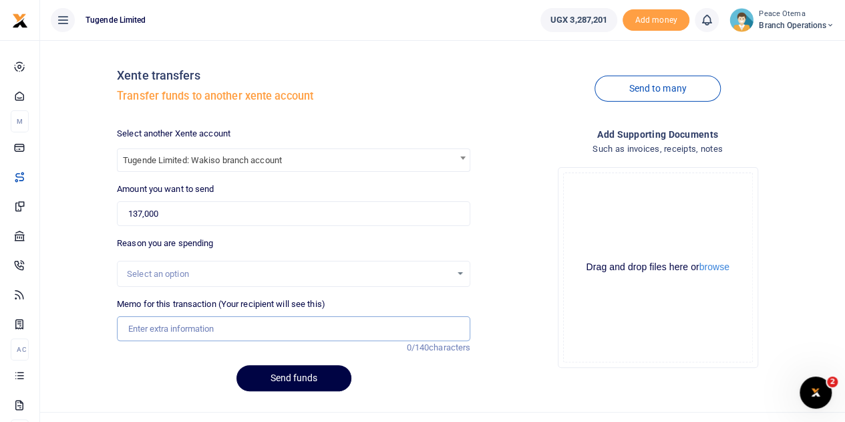
paste input "TLUG-016076"
click at [199, 326] on input "TLUG016076" at bounding box center [294, 328] width 354 height 25
click at [215, 329] on input "TLUG016076 and" at bounding box center [294, 328] width 354 height 25
paste input "TLUG-015979"
click at [283, 333] on input "TLUG016076 and TLUG015979" at bounding box center [294, 328] width 354 height 25
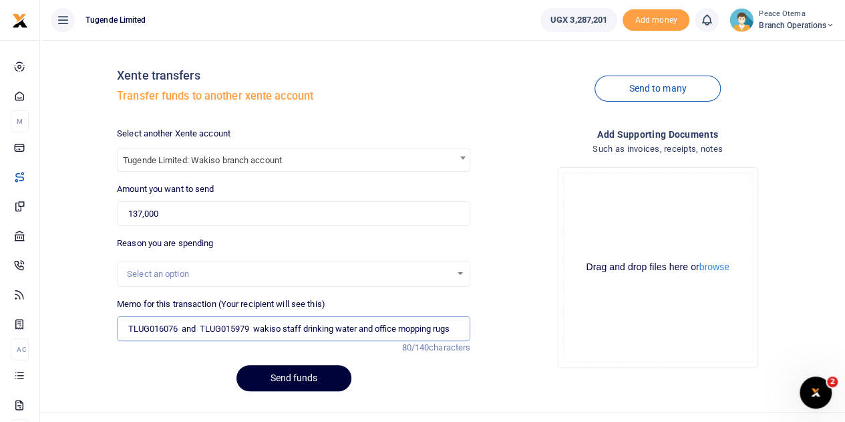
type input "TLUG016076 and TLUG015979 wakiso staff drinking water and office mopping rugs"
click at [289, 378] on button "Send funds" at bounding box center [294, 378] width 115 height 26
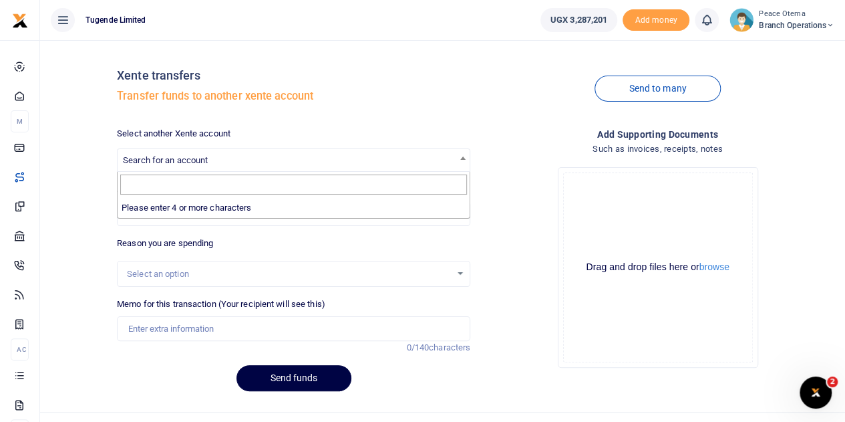
click at [173, 165] on span "Search for an account" at bounding box center [165, 160] width 85 height 10
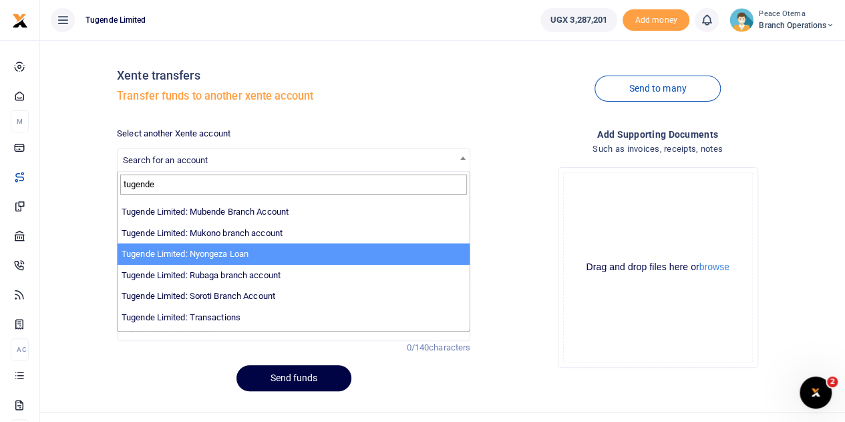
scroll to position [413, 0]
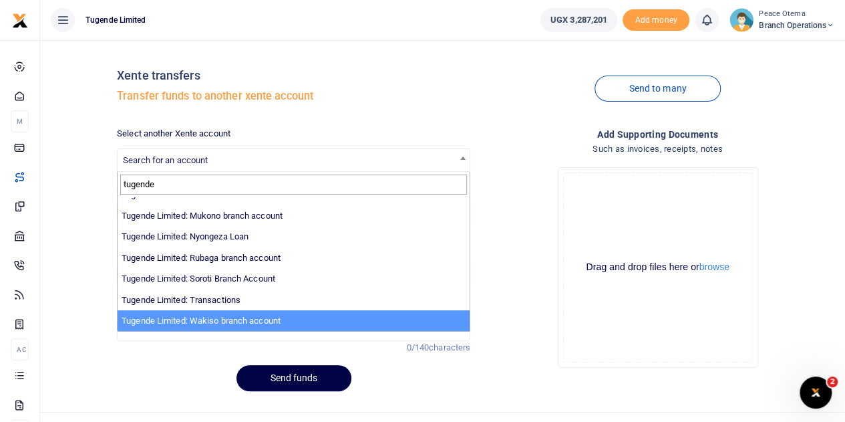
type input "tugende"
select select "3258"
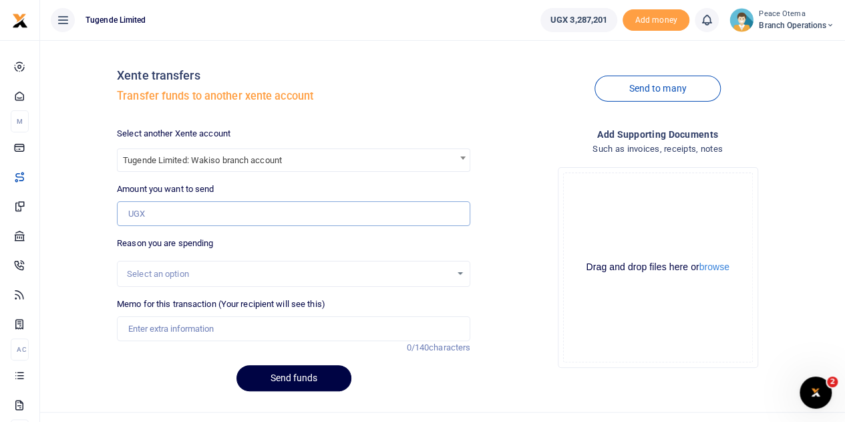
click at [169, 213] on input "Amount you want to send" at bounding box center [294, 213] width 354 height 25
click at [142, 336] on input "Memo for this transaction (Your recipient will see this)" at bounding box center [294, 328] width 354 height 25
paste input "TLUG-015977"
click at [229, 313] on div "Memo for this transaction (Your recipient will see this) TLUG015977 Reason is r…" at bounding box center [294, 318] width 354 height 43
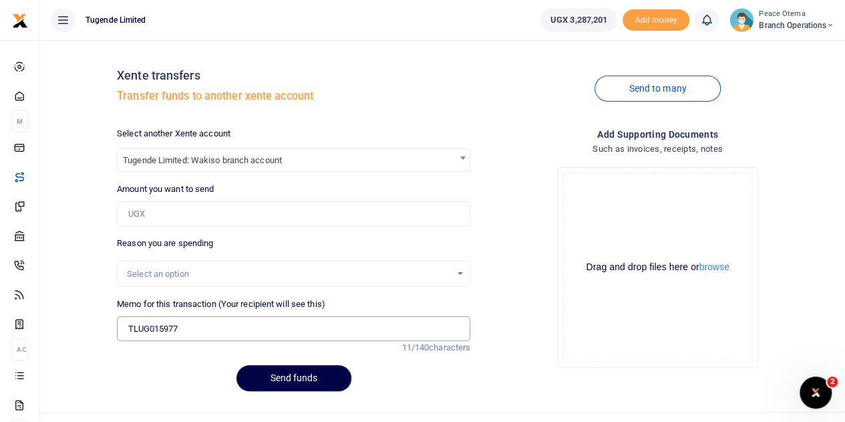
click at [191, 330] on input "TLUG015977" at bounding box center [294, 328] width 354 height 25
click at [203, 329] on input "TLUG015977" at bounding box center [294, 328] width 354 height 25
paste input "August expense on UEDCL."
type input "TLUG015977 August expense on UEDCL"
click at [275, 377] on button "Send funds" at bounding box center [294, 378] width 115 height 26
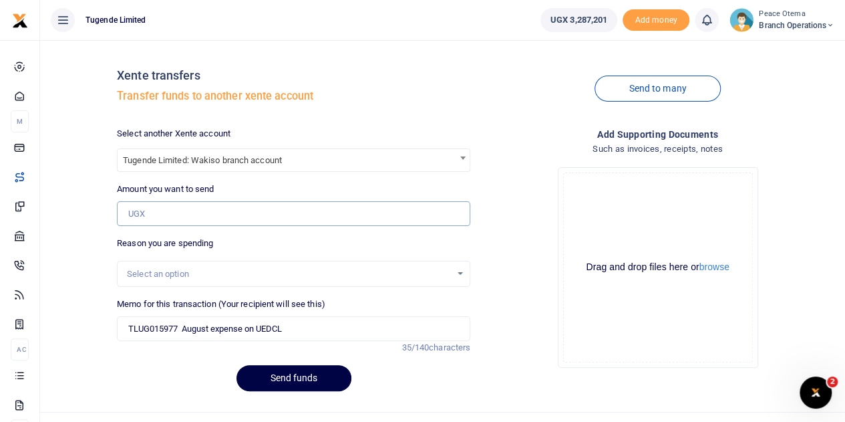
click at [213, 218] on input "Amount you want to send" at bounding box center [294, 213] width 354 height 25
click at [176, 219] on input "Amount you want to send" at bounding box center [294, 213] width 354 height 25
paste input "153,000.00"
type input "153,000"
click at [274, 381] on button "Send funds" at bounding box center [294, 378] width 115 height 26
